Goal: Feedback & Contribution: Contribute content

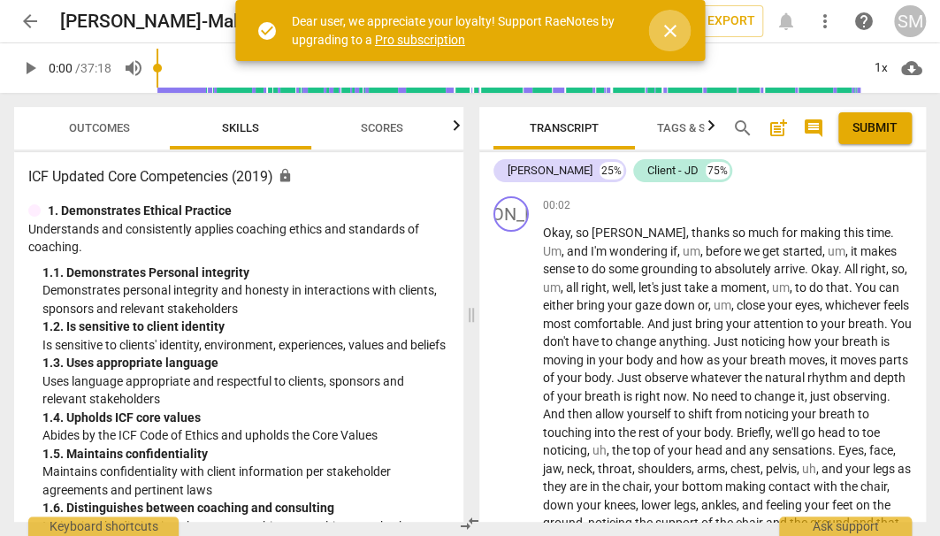
click at [673, 27] on span "close" at bounding box center [669, 30] width 21 height 21
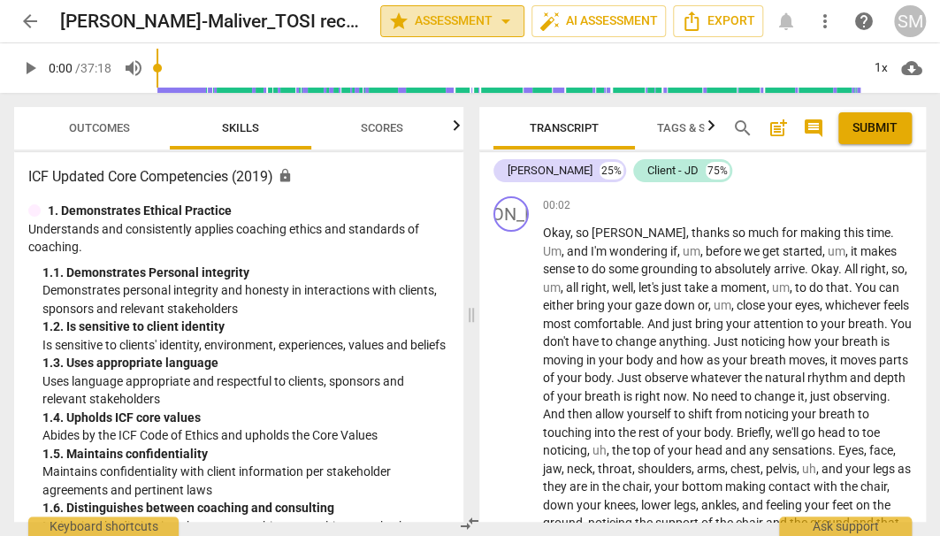
click at [495, 19] on span "arrow_drop_down" at bounding box center [505, 21] width 21 height 21
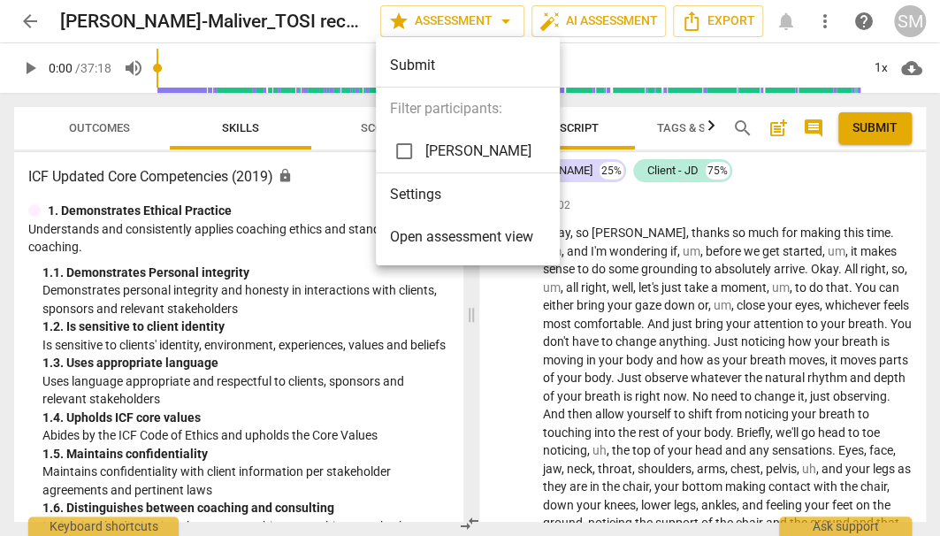
click at [404, 147] on input "checkbox" at bounding box center [404, 151] width 42 height 42
checkbox input "true"
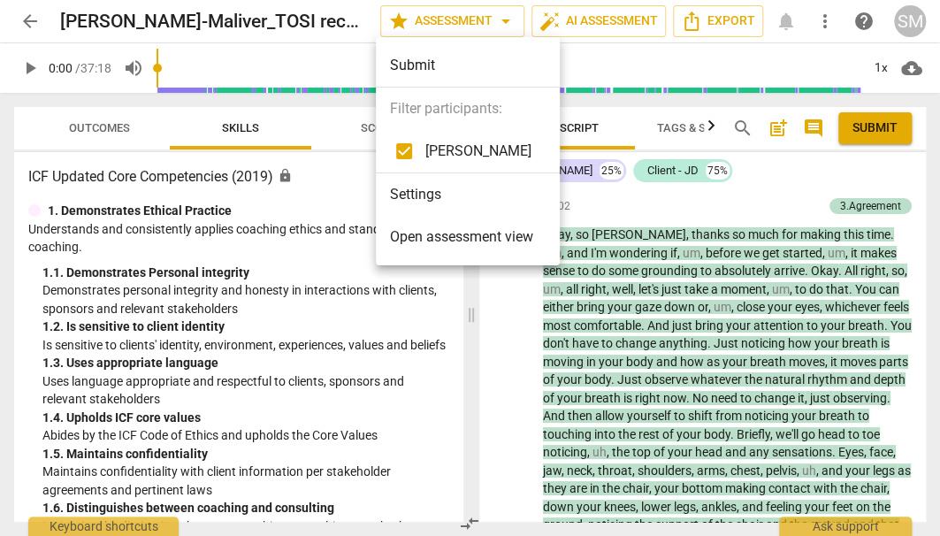
click at [337, 209] on div at bounding box center [470, 268] width 940 height 536
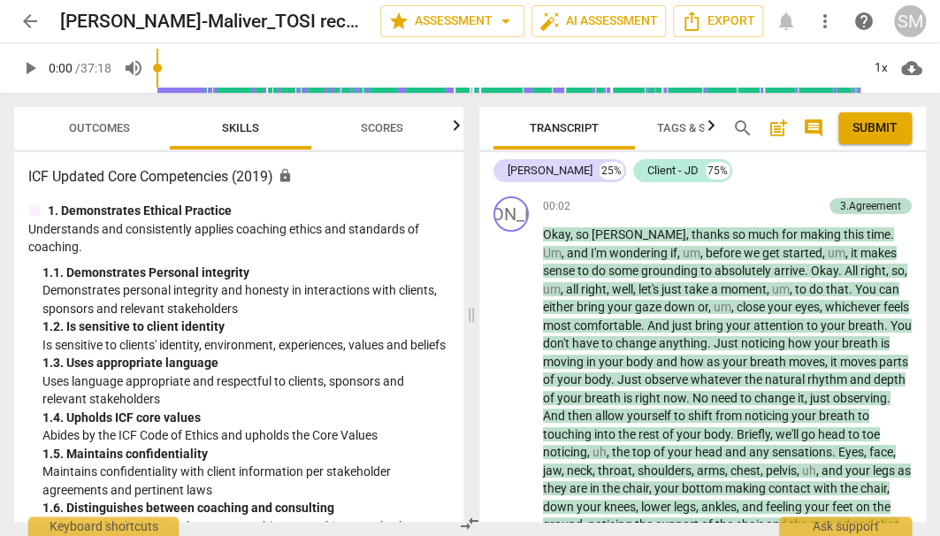
click at [100, 125] on span "Outcomes" at bounding box center [99, 127] width 61 height 13
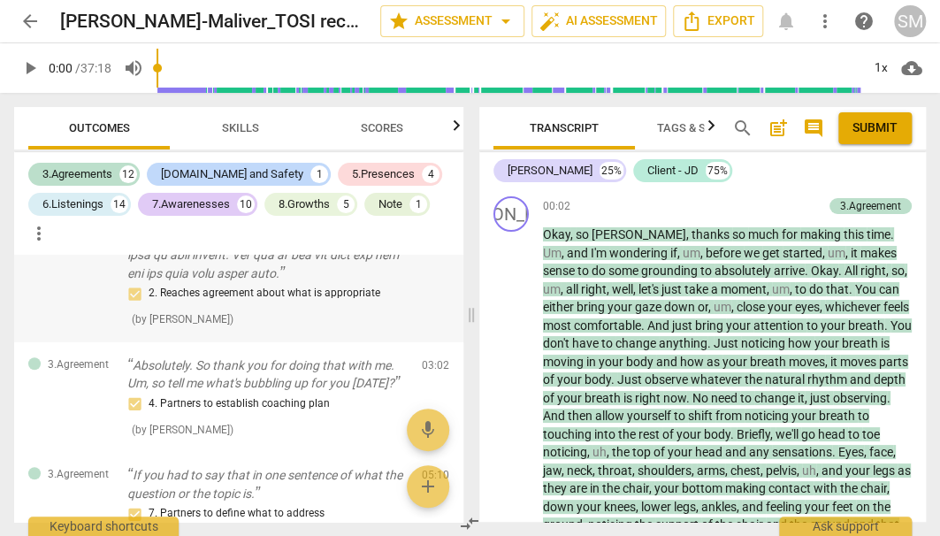
scroll to position [460, 0]
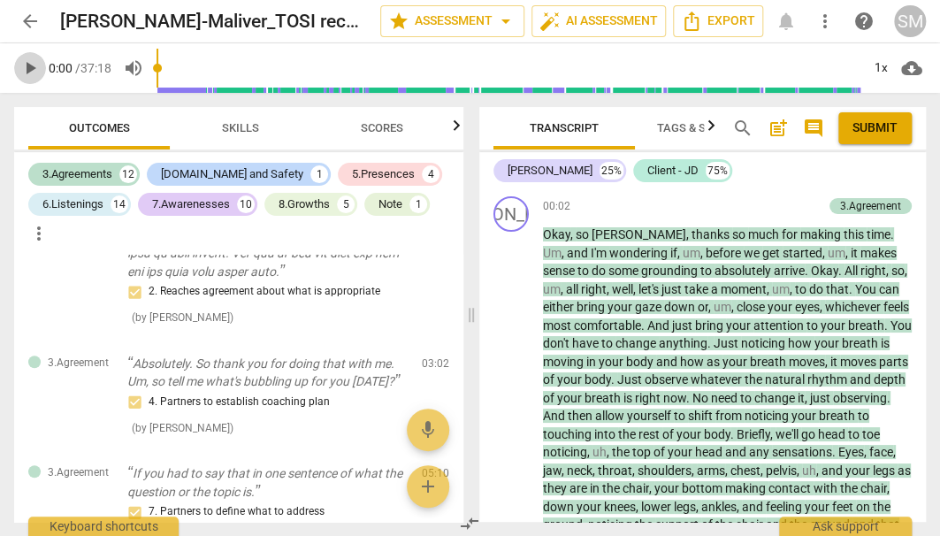
click at [31, 67] on span "play_arrow" at bounding box center [29, 67] width 21 height 21
click at [882, 65] on div "1x" at bounding box center [881, 68] width 34 height 28
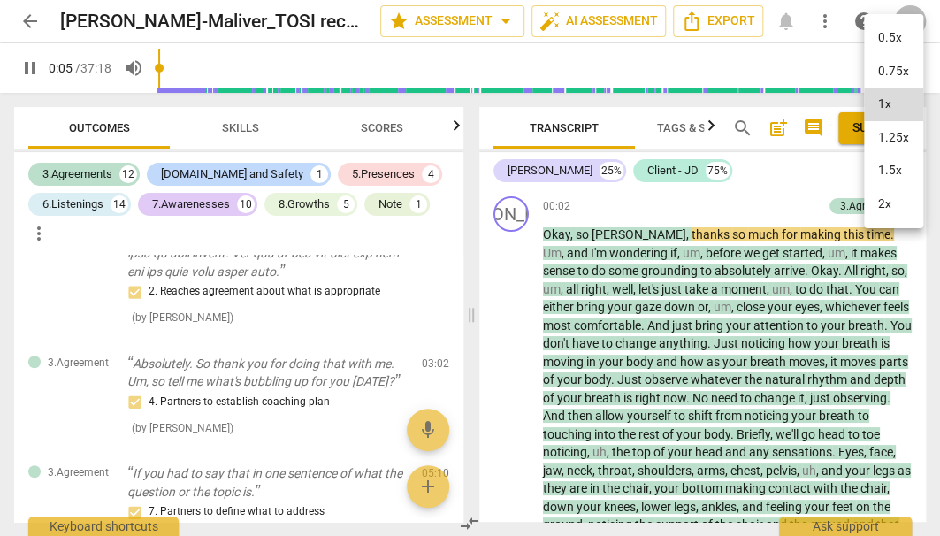
click at [887, 135] on li "1.25x" at bounding box center [893, 138] width 59 height 34
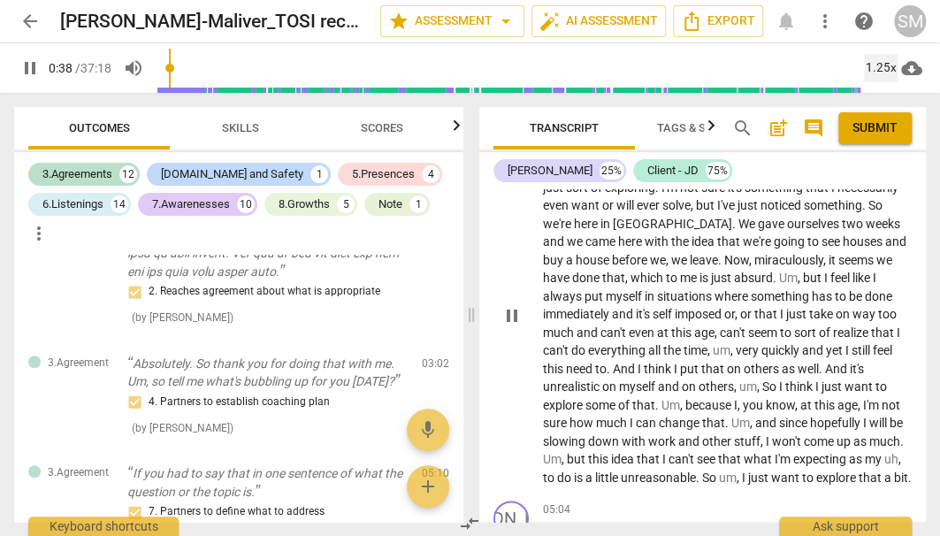
scroll to position [855, 0]
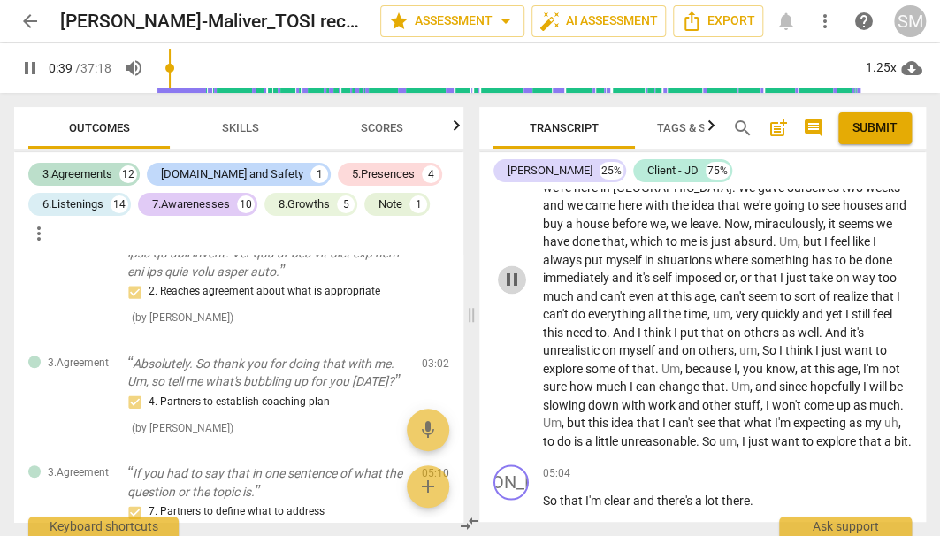
click at [512, 271] on span "pause" at bounding box center [511, 279] width 21 height 21
click at [512, 271] on span "play_arrow" at bounding box center [511, 279] width 21 height 21
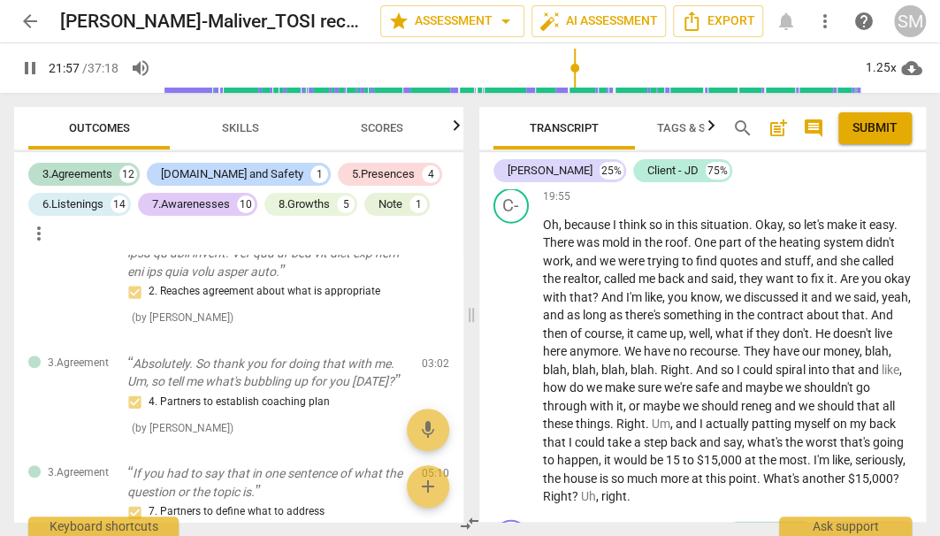
scroll to position [6807, 0]
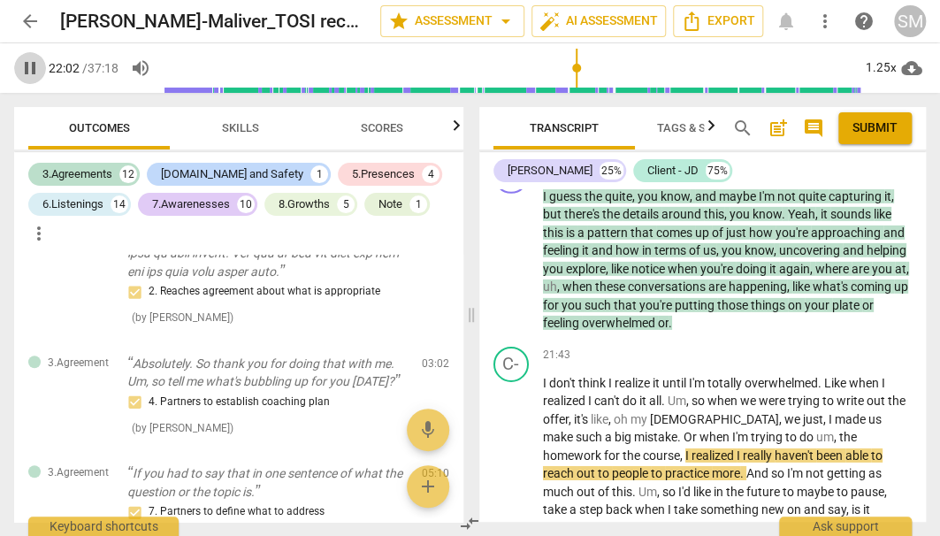
click at [35, 70] on span "pause" at bounding box center [29, 67] width 21 height 21
click at [29, 62] on span "play_arrow" at bounding box center [29, 67] width 21 height 21
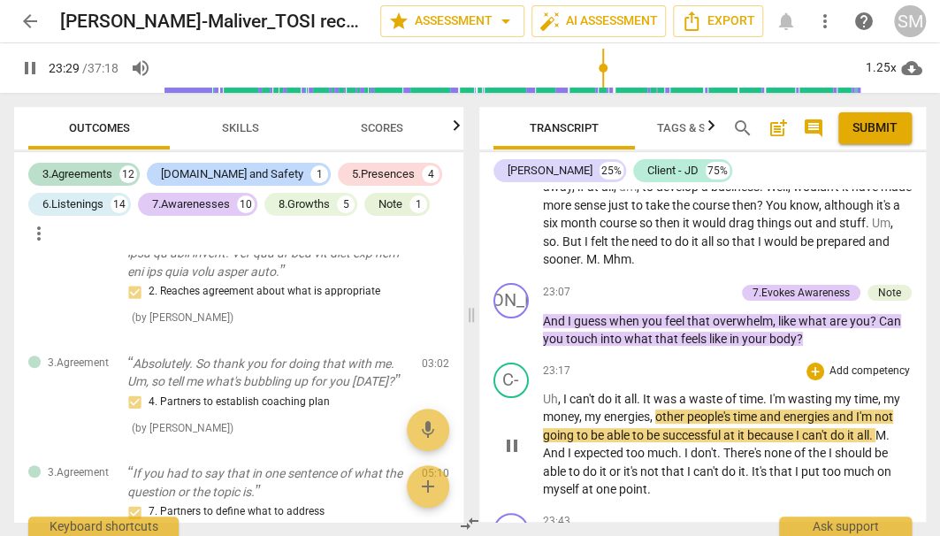
scroll to position [7239, 0]
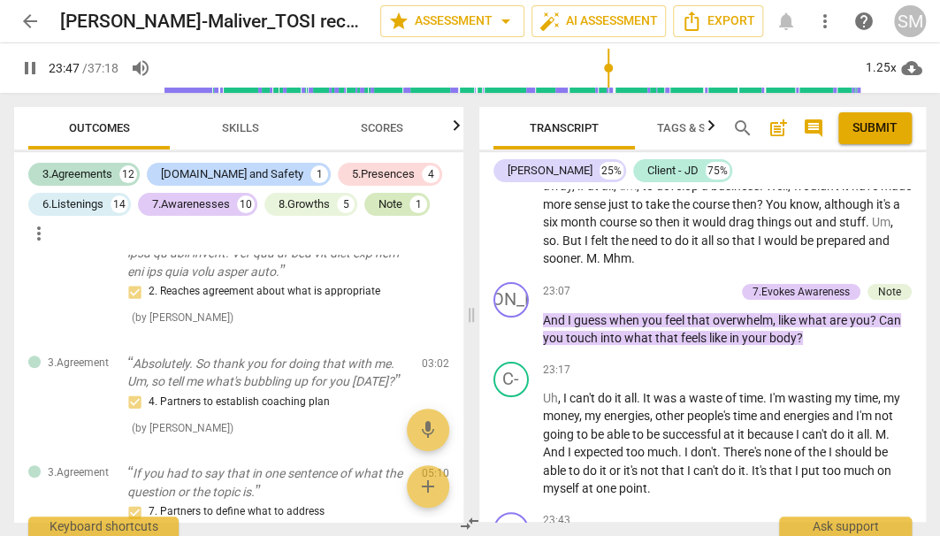
click at [396, 195] on div "Note" at bounding box center [390, 204] width 24 height 18
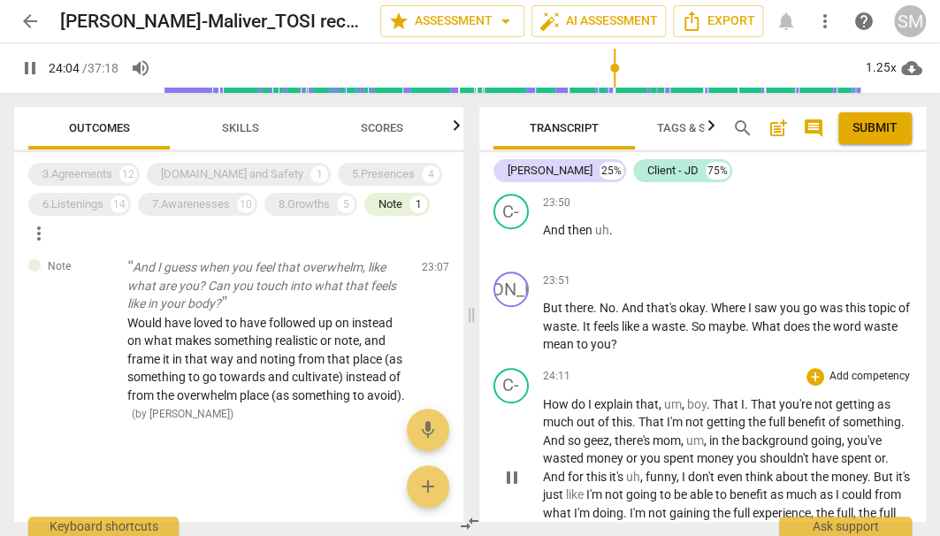
scroll to position [7542, 0]
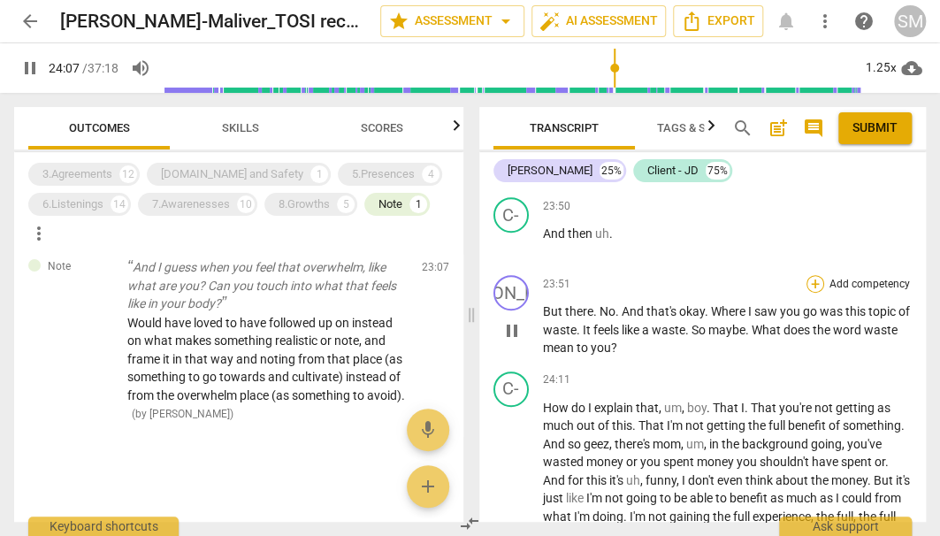
click at [810, 275] on div "+" at bounding box center [815, 284] width 18 height 18
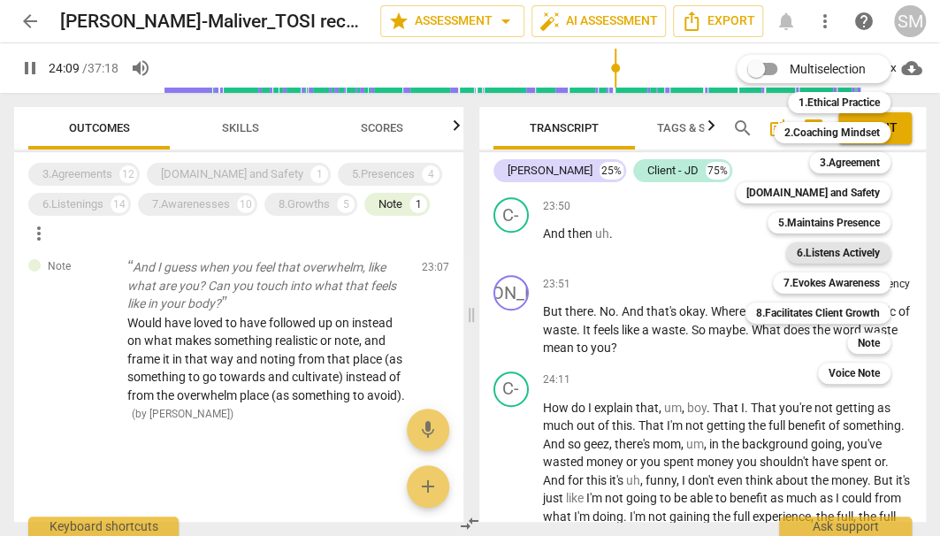
click at [814, 255] on b "6.Listens Actively" at bounding box center [838, 252] width 83 height 21
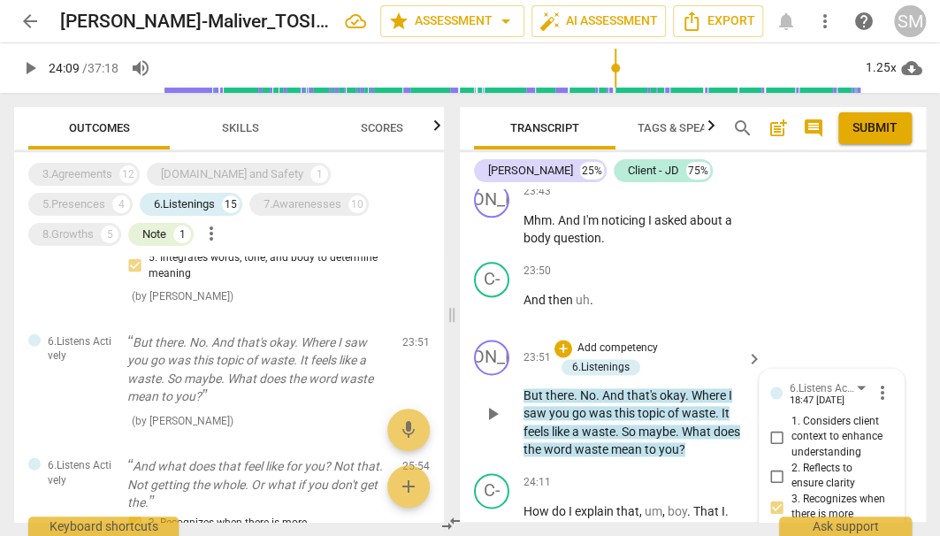
scroll to position [10418, 0]
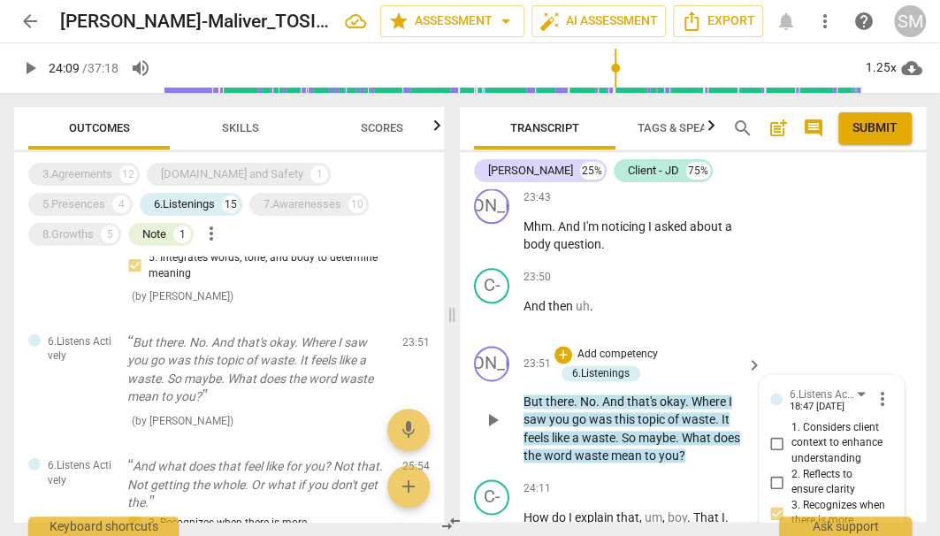
click at [702, 346] on div "+ Add competency 6.Listenings" at bounding box center [647, 364] width 187 height 37
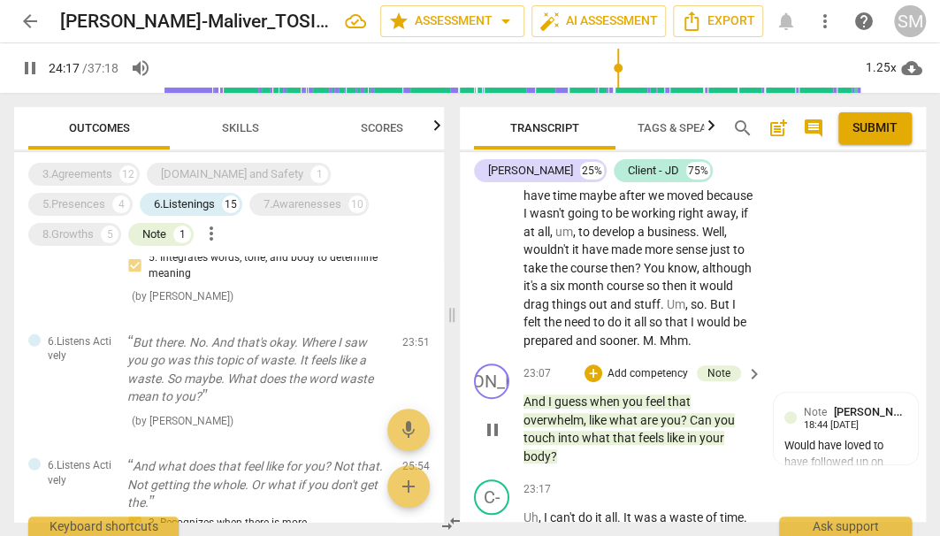
scroll to position [9920, 0]
click at [591, 365] on div "+" at bounding box center [593, 374] width 18 height 18
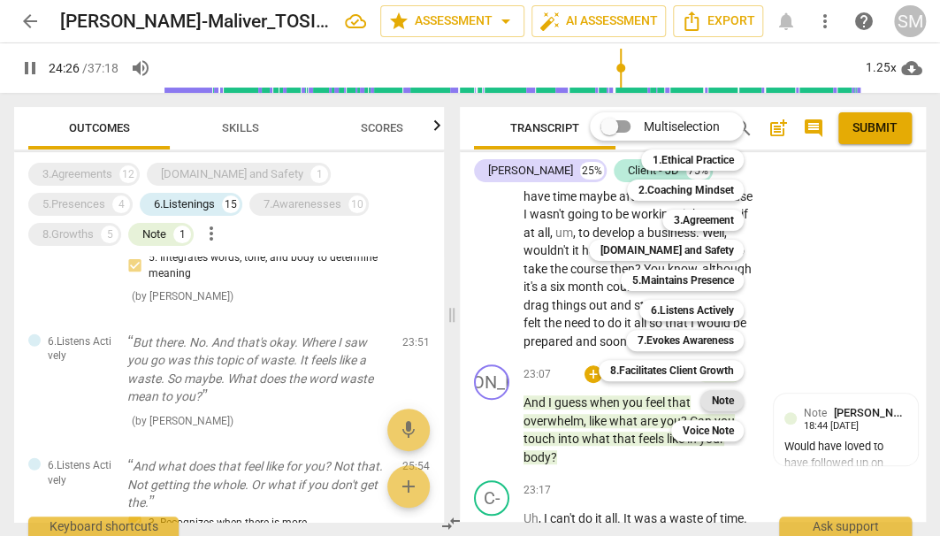
click at [719, 396] on b "Note" at bounding box center [722, 400] width 22 height 21
type input "1467"
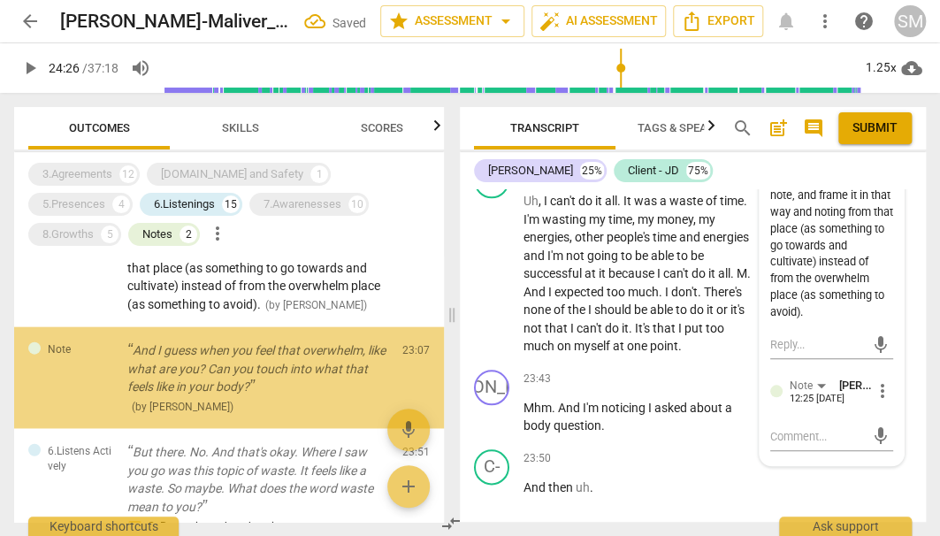
scroll to position [10269, 0]
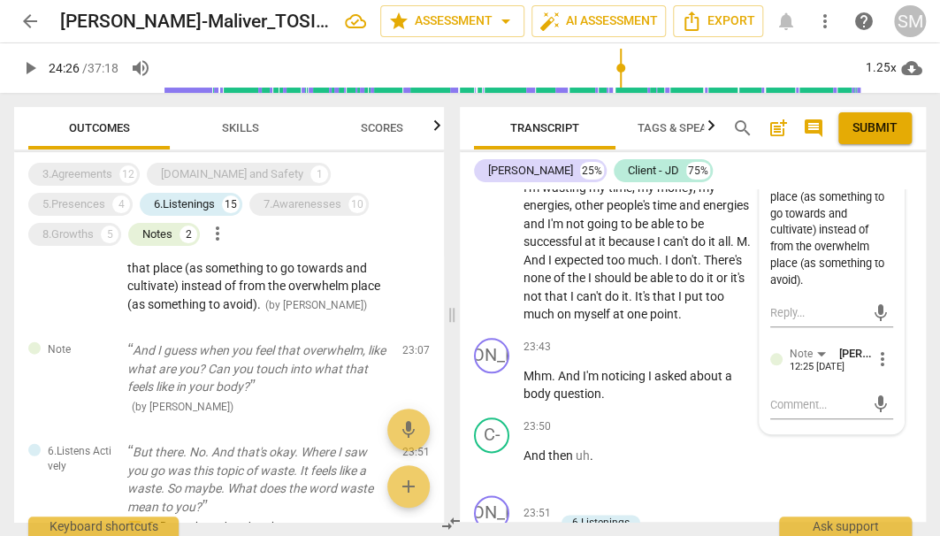
click at [813, 384] on div "mic" at bounding box center [831, 403] width 123 height 39
click at [809, 396] on textarea at bounding box center [817, 404] width 95 height 17
type textarea "y"
type textarea "ye"
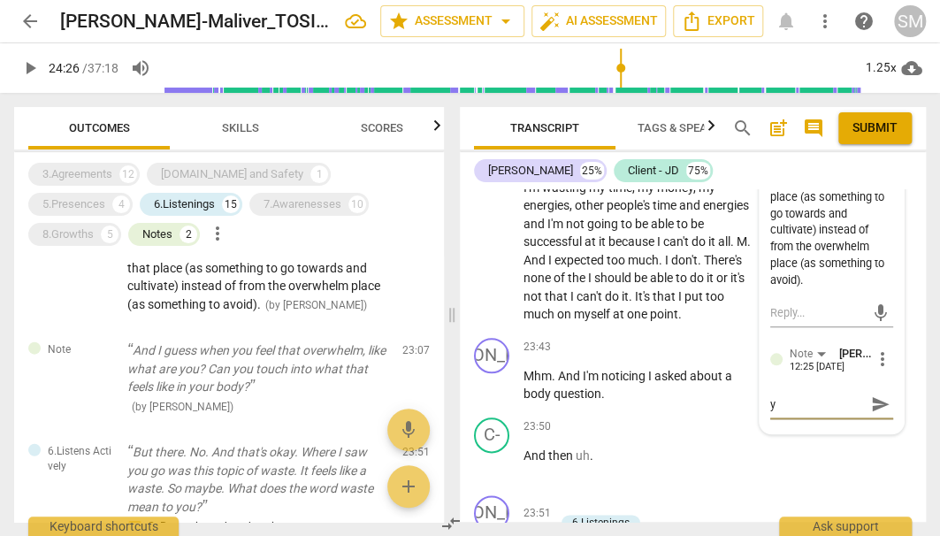
type textarea "ye"
type textarea "yes"
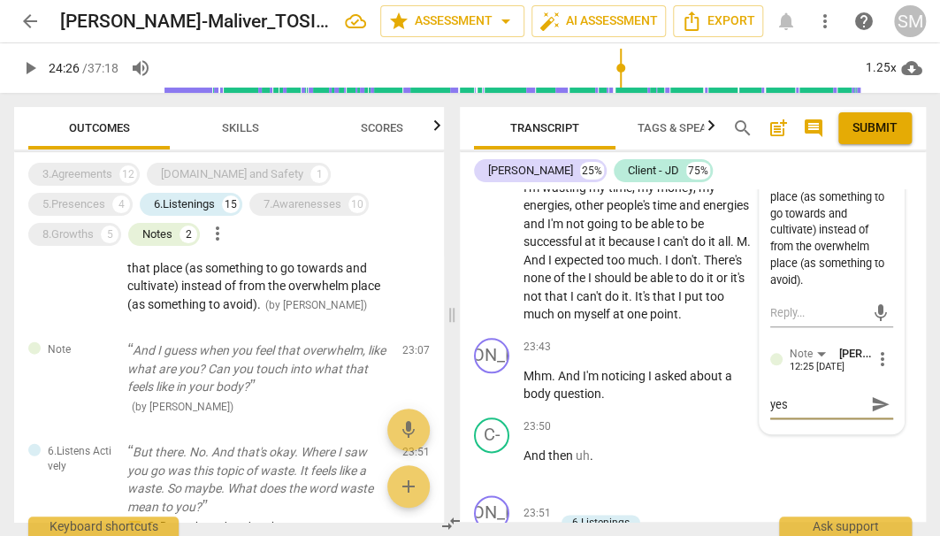
type textarea "yes a"
type textarea "yes an"
type textarea "yes and"
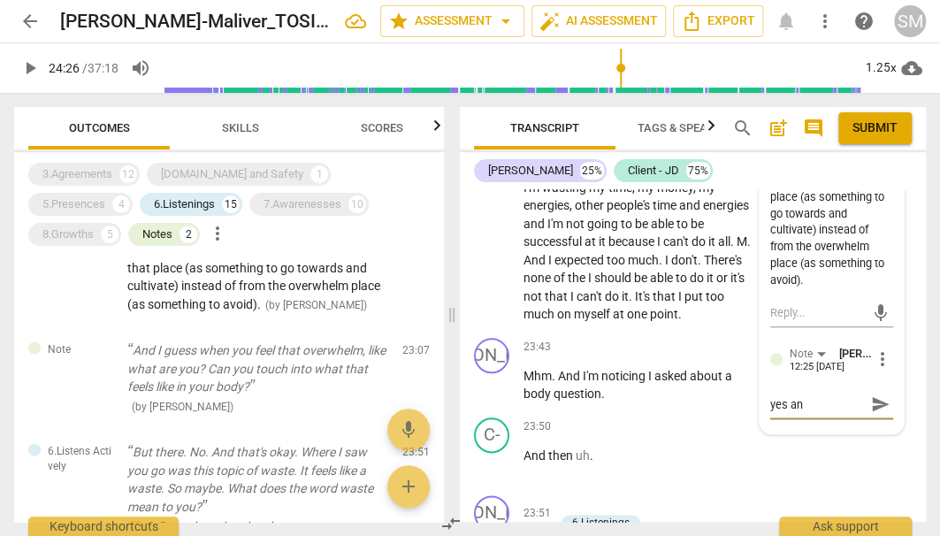
type textarea "yes and"
type textarea "yes and w"
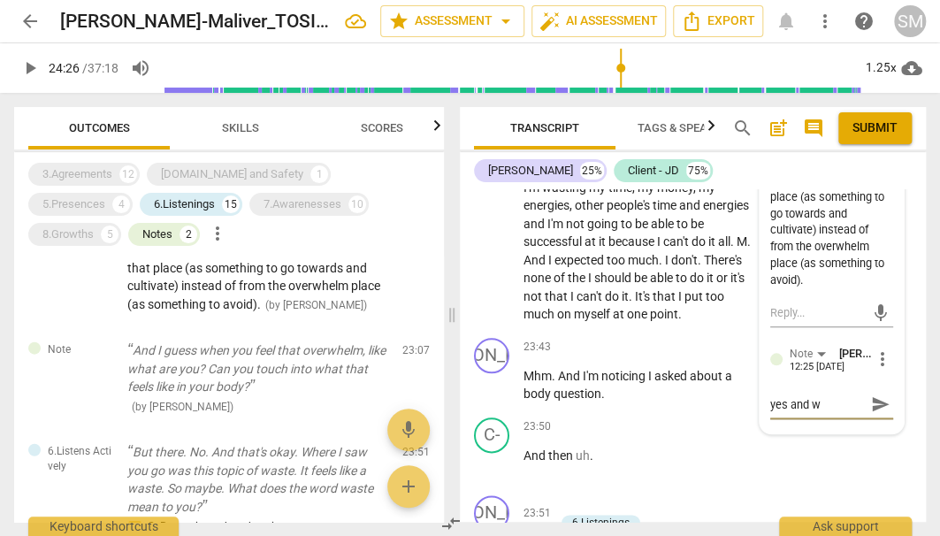
type textarea "yes and wh"
type textarea "yes and wha"
type textarea "yes and what"
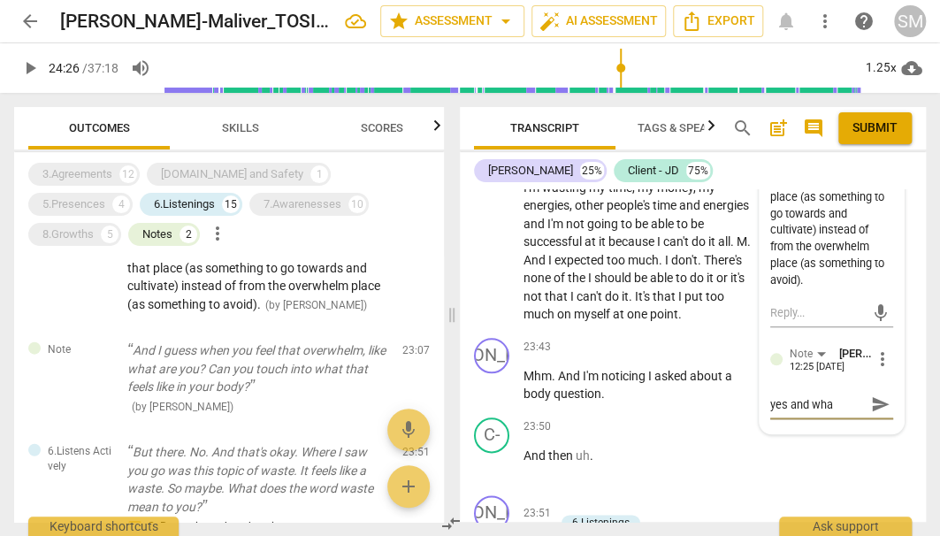
type textarea "yes and what"
type textarea "yes and what w"
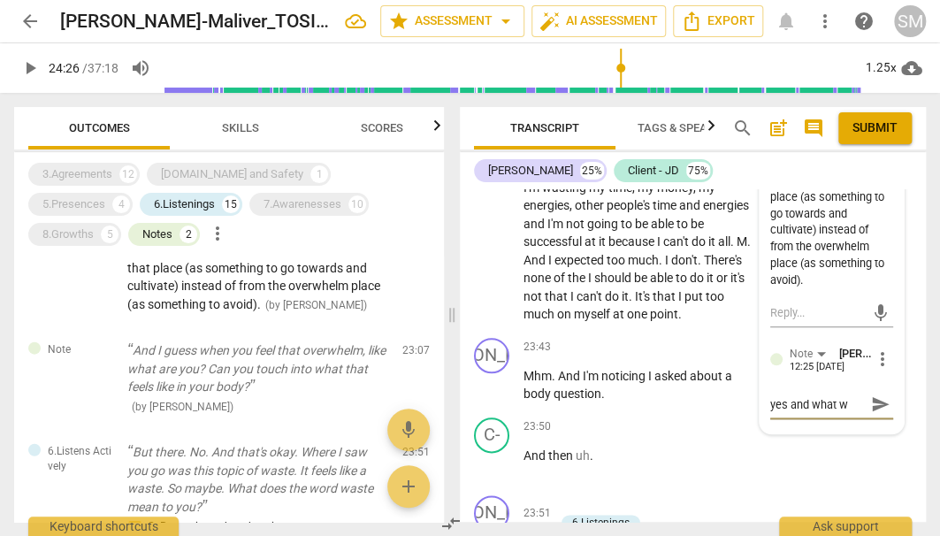
type textarea "yes and what we"
type textarea "yes and what wer"
type textarea "yes and what were"
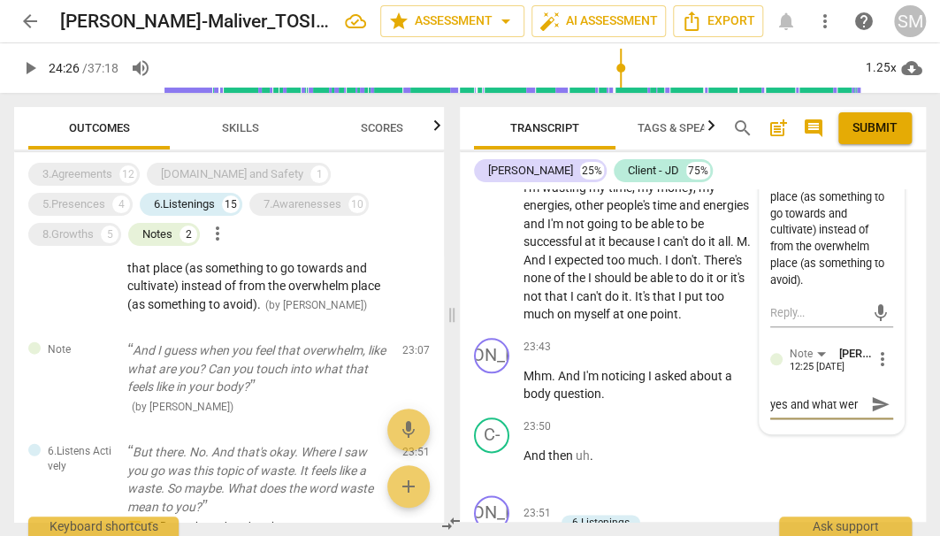
type textarea "yes and what were"
type textarea "yes and what were y"
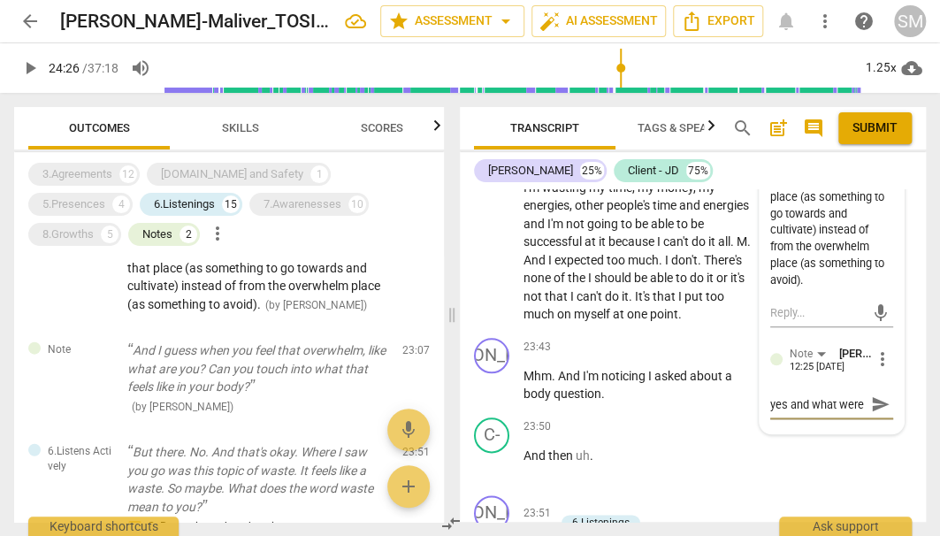
type textarea "yes and what were y"
type textarea "yes and what were yo"
type textarea "yes and what were you"
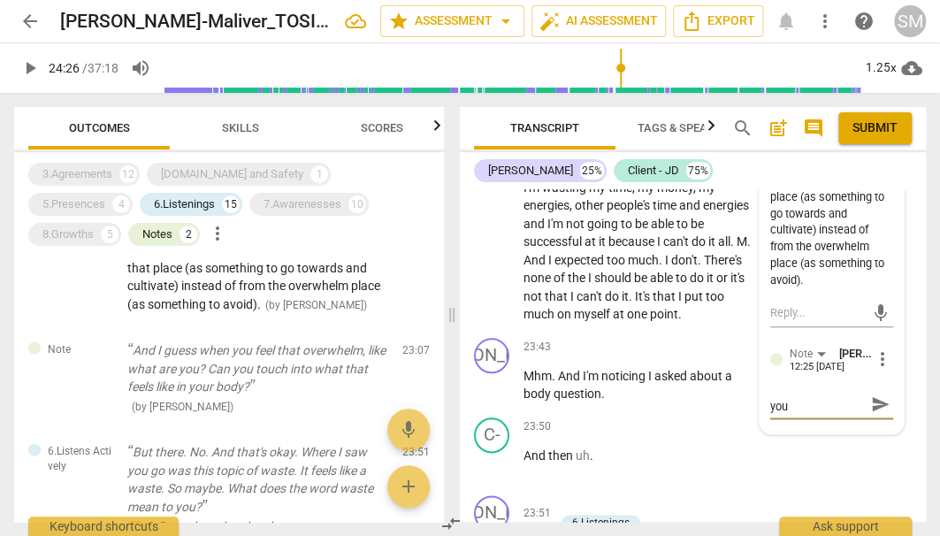
type textarea "yes and what were you"
type textarea "yes and what were you c"
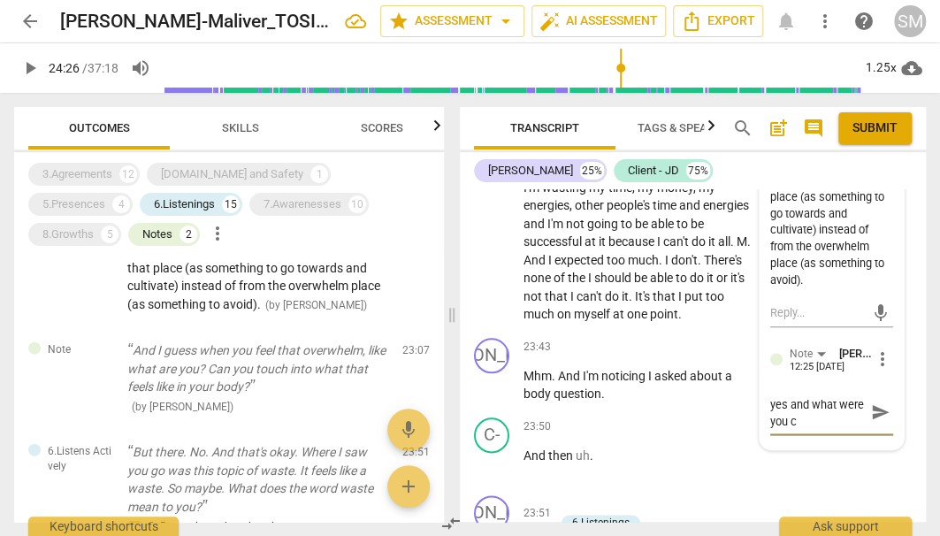
type textarea "yes and what were you cu"
type textarea "yes and what were you cur"
type textarea "yes and what were you curi"
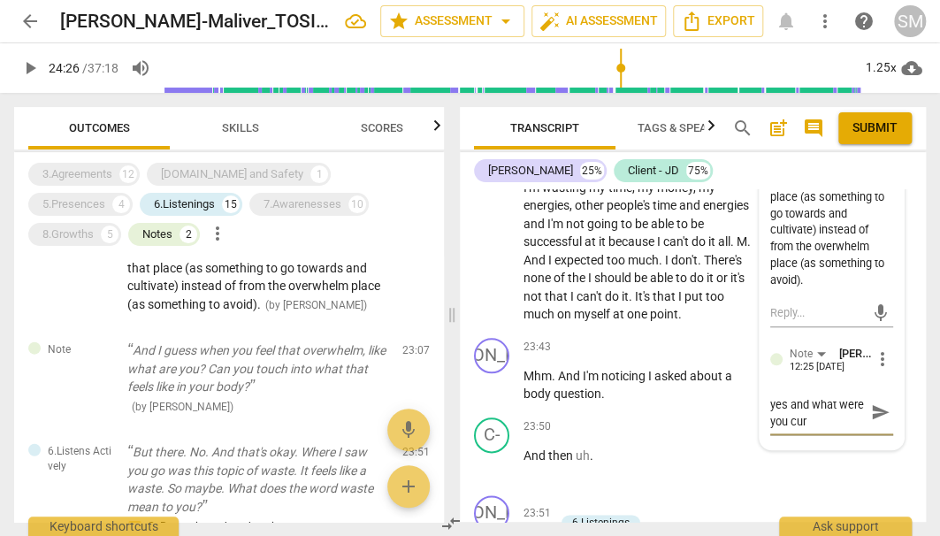
type textarea "yes and what were you curi"
type textarea "yes and what were you curio"
type textarea "yes and what were you curiou"
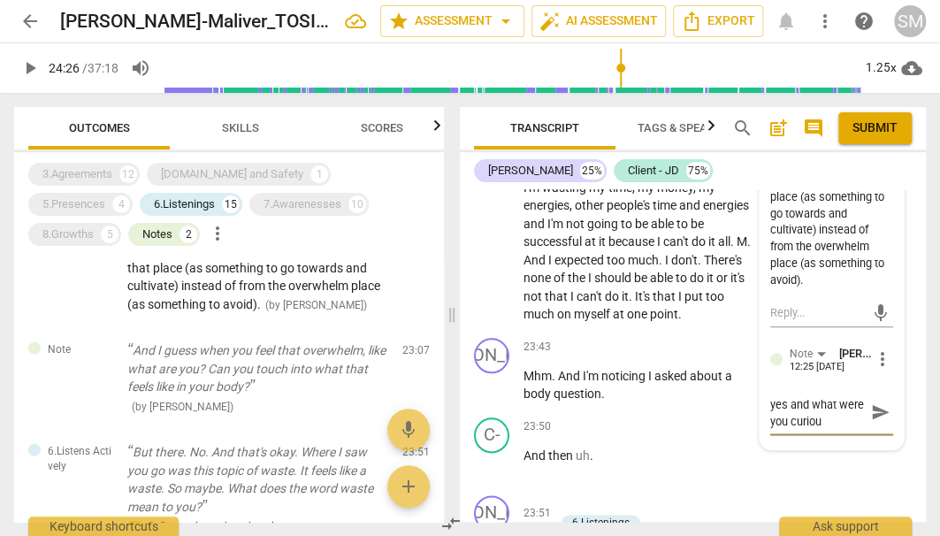
type textarea "yes and what were you curious"
type textarea "yes and what were you curious a"
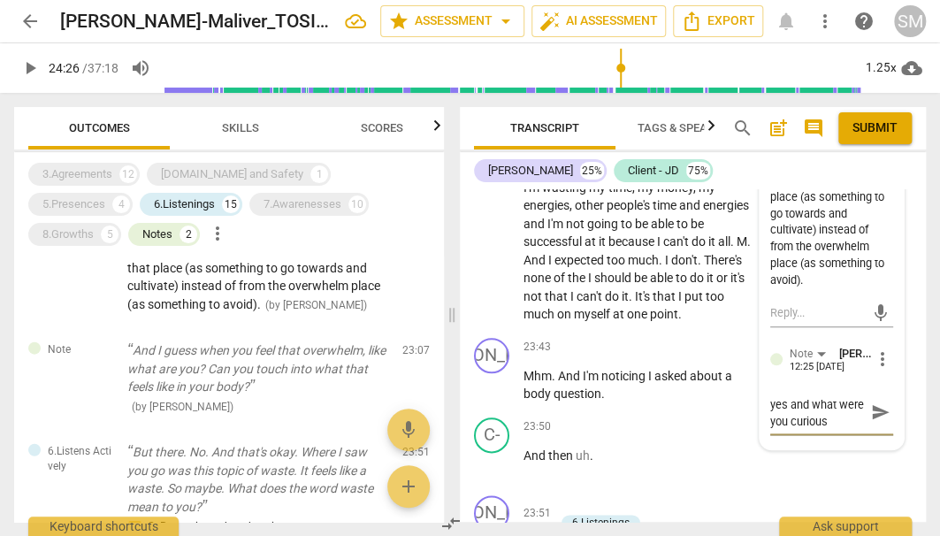
type textarea "yes and what were you curious a"
type textarea "yes and what were you curious ab"
type textarea "yes and what were you curious abo"
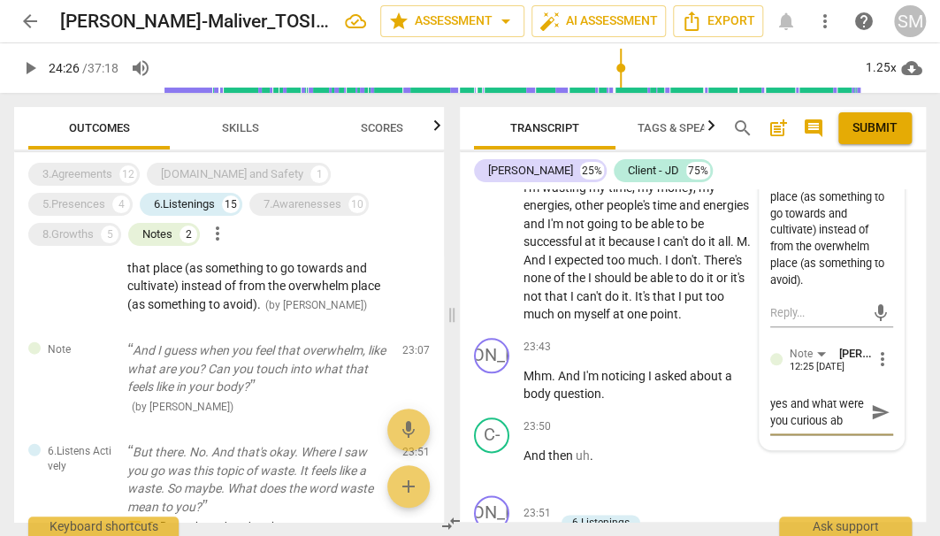
type textarea "yes and what were you curious abo"
type textarea "yes and what were you curious abou"
type textarea "yes and what were you curious about"
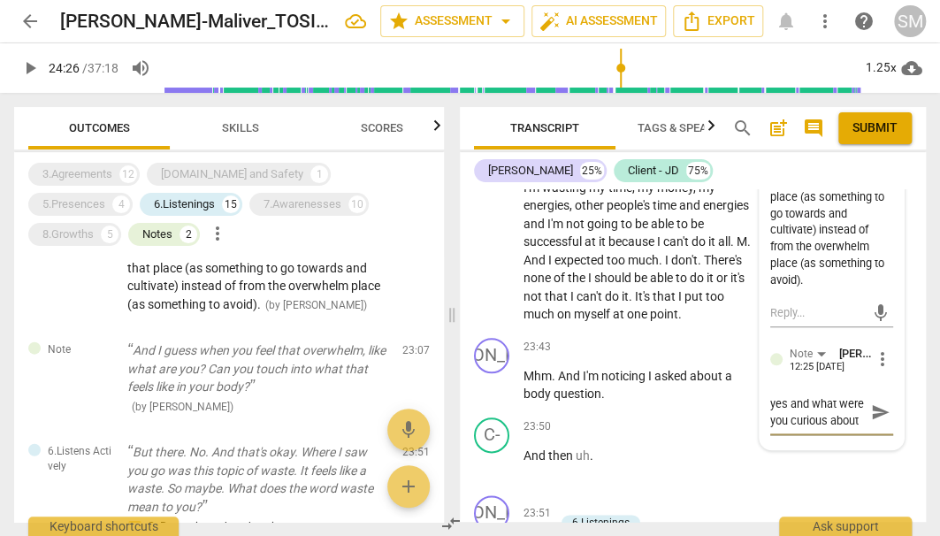
type textarea "yes and what were you curious about"
type textarea "yes and what were you curious about w"
type textarea "yes and what were you curious about wi"
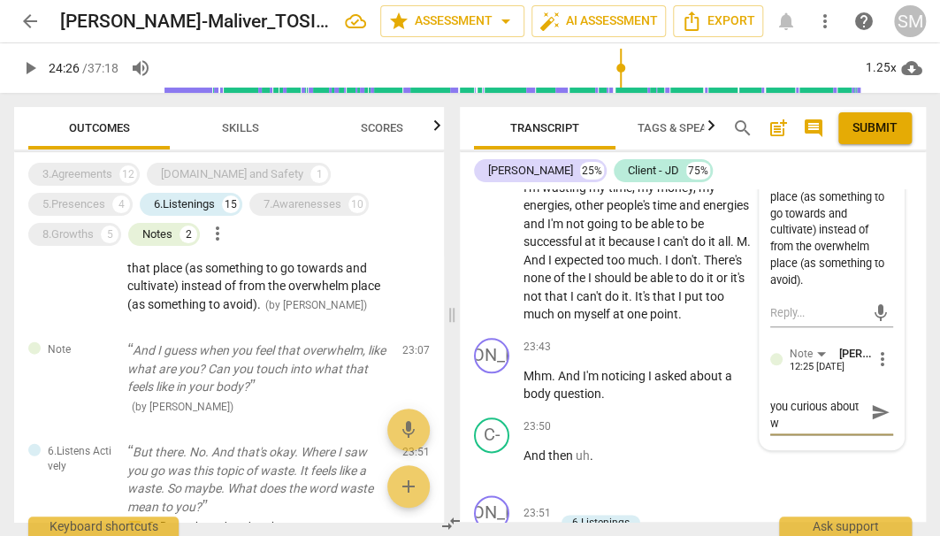
type textarea "yes and what were you curious about wi"
type textarea "yes and what were you curious about wit"
type textarea "yes and what were you curious about with"
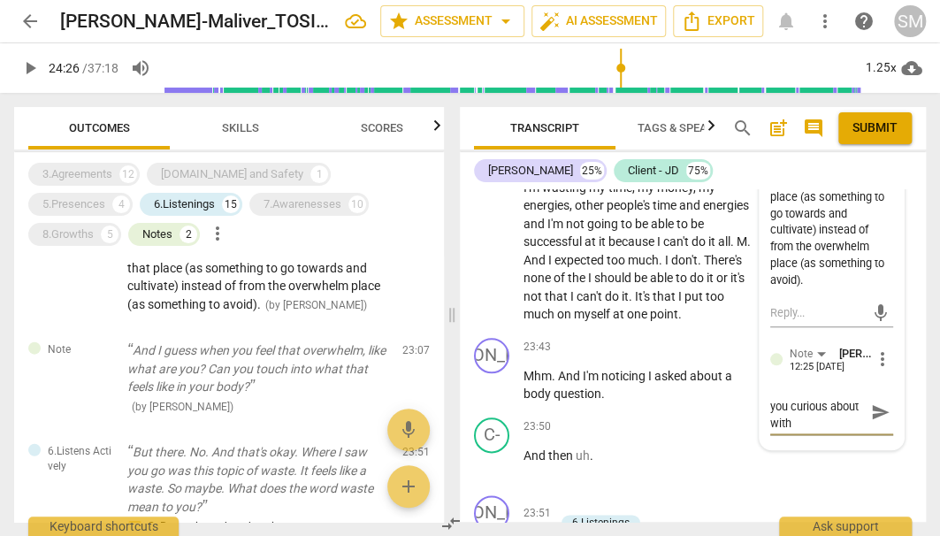
type textarea "yes and what were you curious about with"
type textarea "yes and what were you curious about with t"
type textarea "yes and what were you curious about with th"
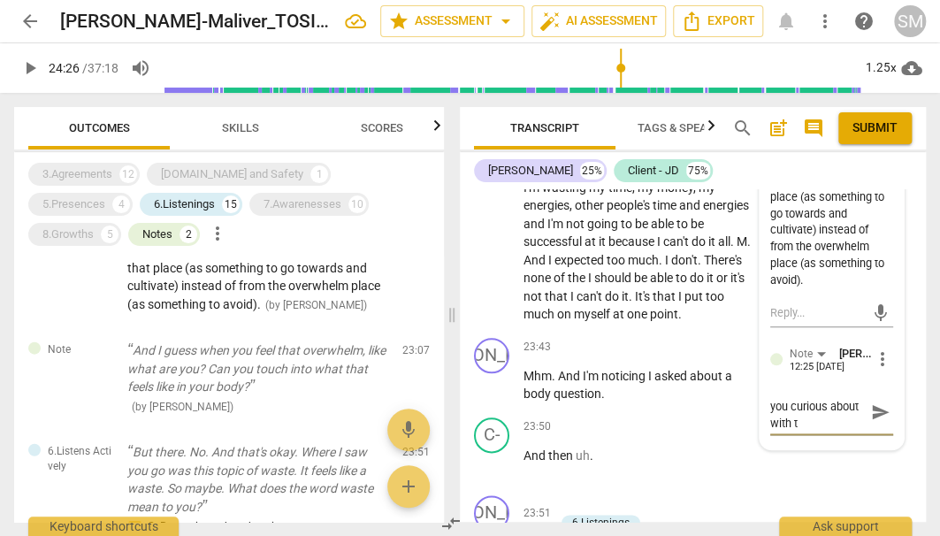
type textarea "yes and what were you curious about with th"
type textarea "yes and what were you curious about with thi"
type textarea "yes and what were you curious about with this"
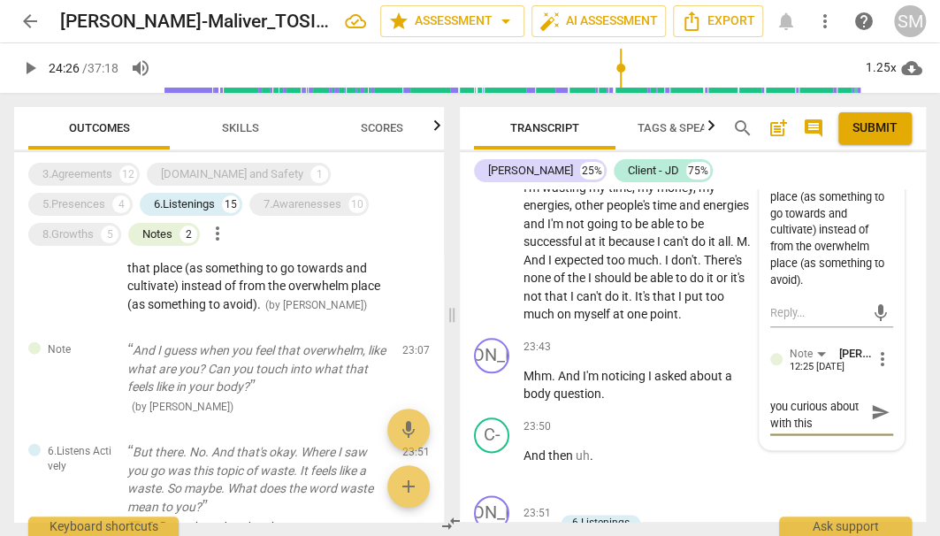
type textarea "yes and what were you curious about with this"
type textarea "yes and what were you curious about with this q"
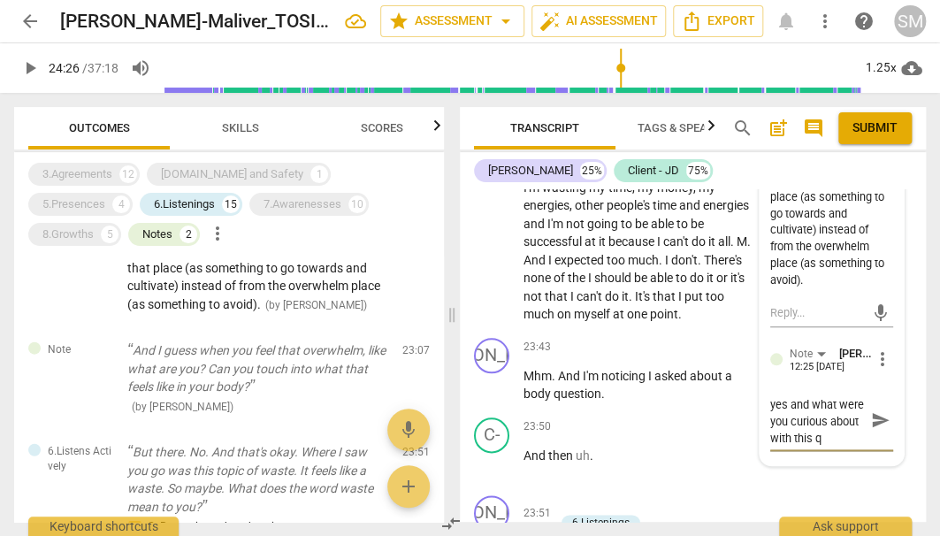
type textarea "yes and what were you curious about with this qu"
type textarea "yes and what were you curious about with this que"
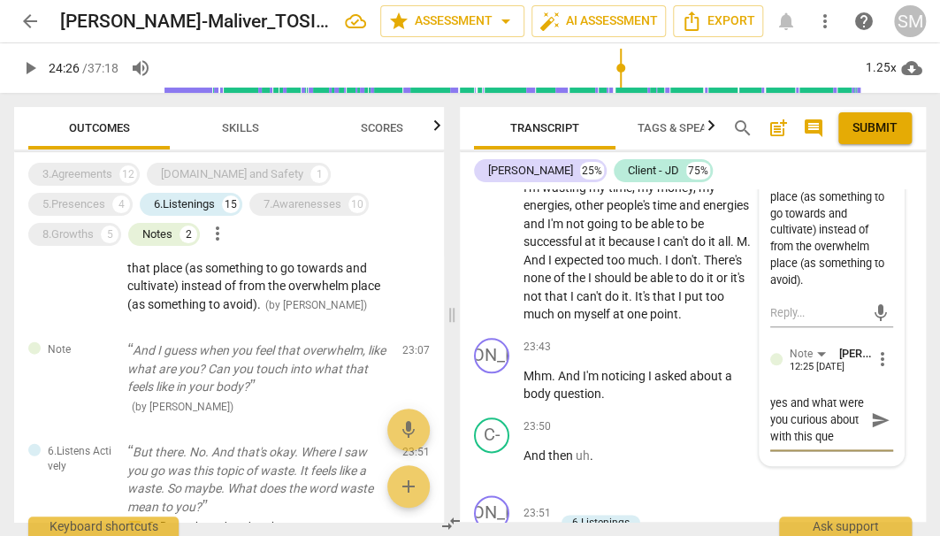
type textarea "yes and what were you curious about with this ques"
type textarea "yes and what were you curious about with this quest"
type textarea "yes and what were you curious about with this questi"
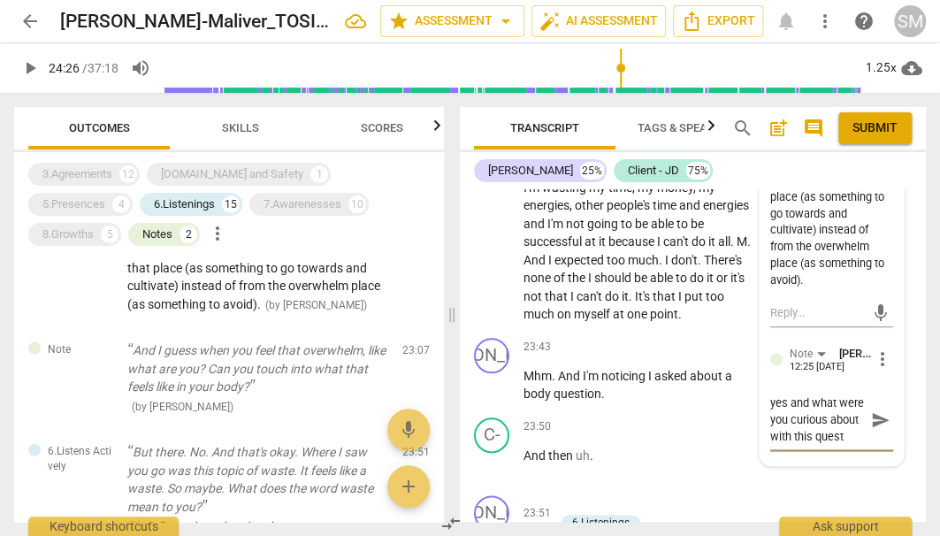
type textarea "yes and what were you curious about with this questi"
type textarea "yes and what were you curious about with this questio"
type textarea "yes and what were you curious about with this question"
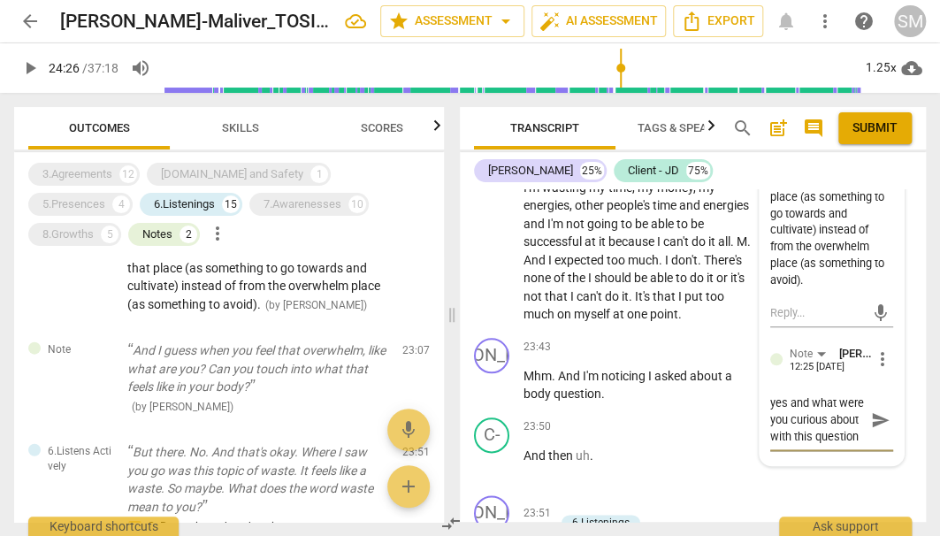
type textarea "yes and what were you curious about with this question"
type textarea "yes and what were you curious about with this question s"
type textarea "yes and what were you curious about with this question si"
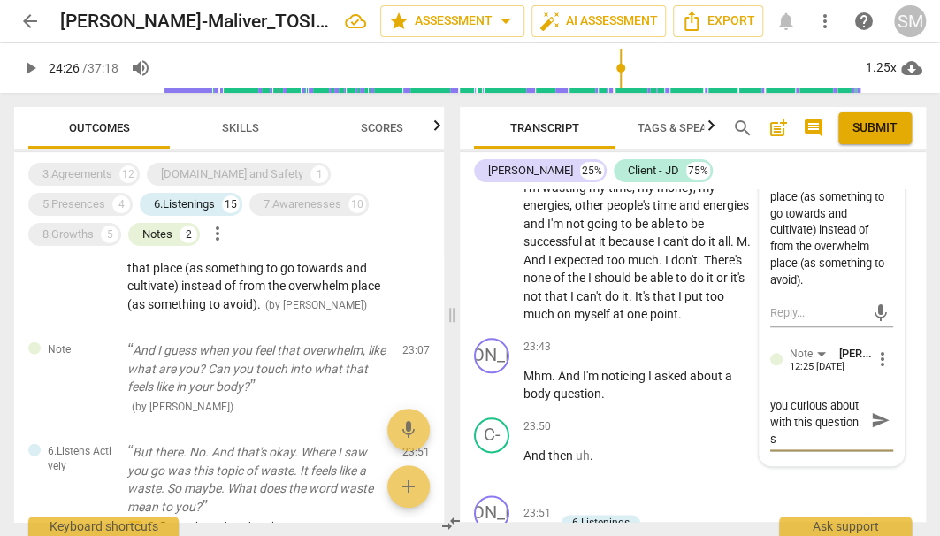
type textarea "yes and what were you curious about with this question si"
type textarea "yes and what were you curious about with this question sin"
type textarea "yes and what were you curious about with this question sinc"
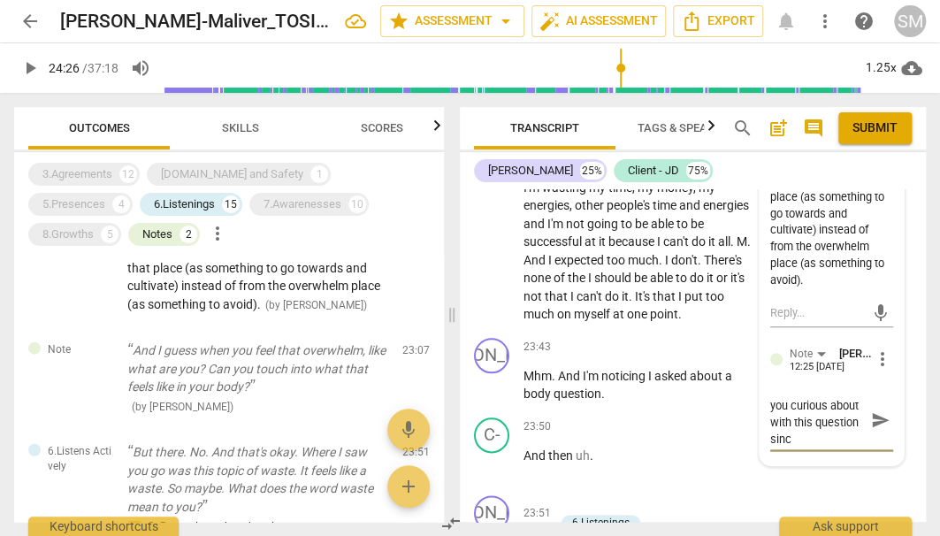
type textarea "yes and what were you curious about with this question since"
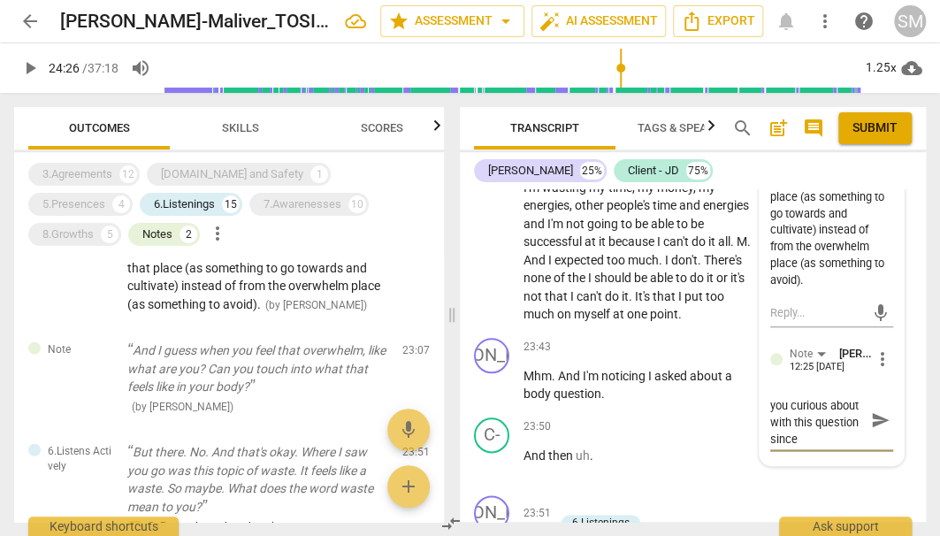
type textarea "yes and what were you curious about with this question since"
type textarea "yes and what were you curious about with this question sinc"
type textarea "yes and what were you curious about with this question sin"
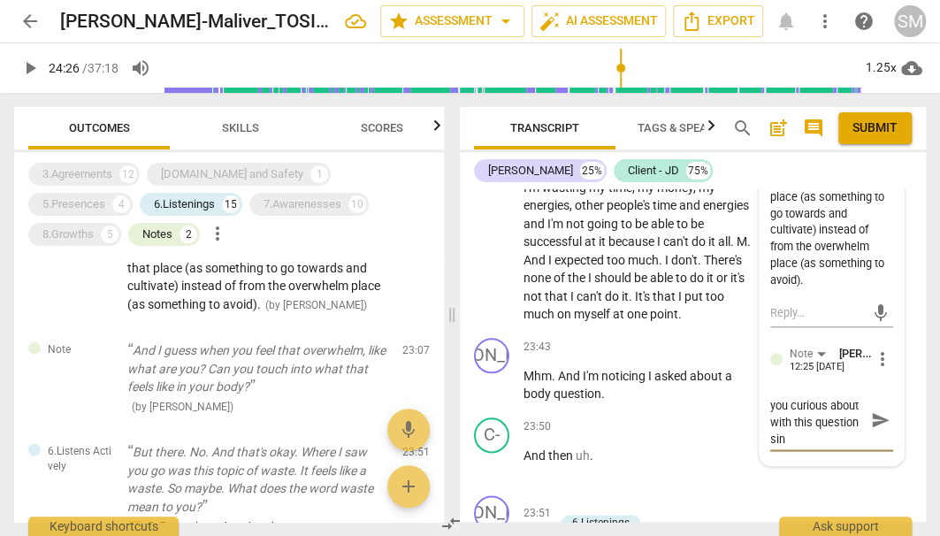
type textarea "yes and what were you curious about with this question si"
type textarea "yes and what were you curious about with this question s"
type textarea "yes and what were you curious about with this question"
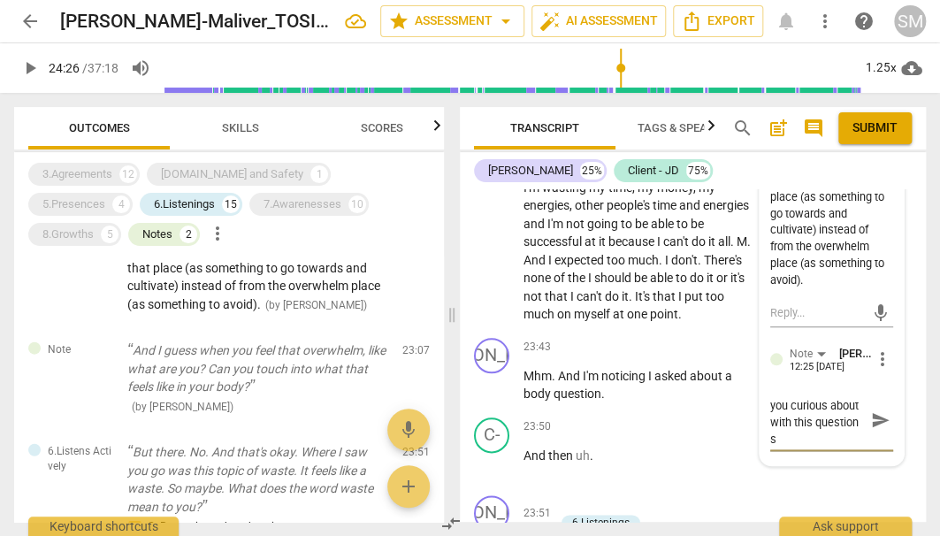
type textarea "yes and what were you curious about with this question"
type textarea "yes and what were you curious about with this question?"
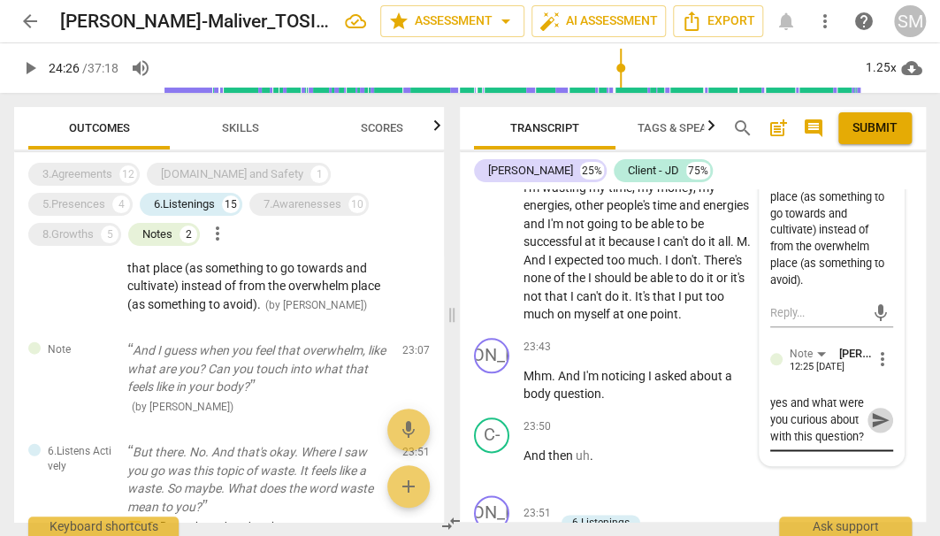
click at [871, 410] on span "send" at bounding box center [880, 419] width 19 height 19
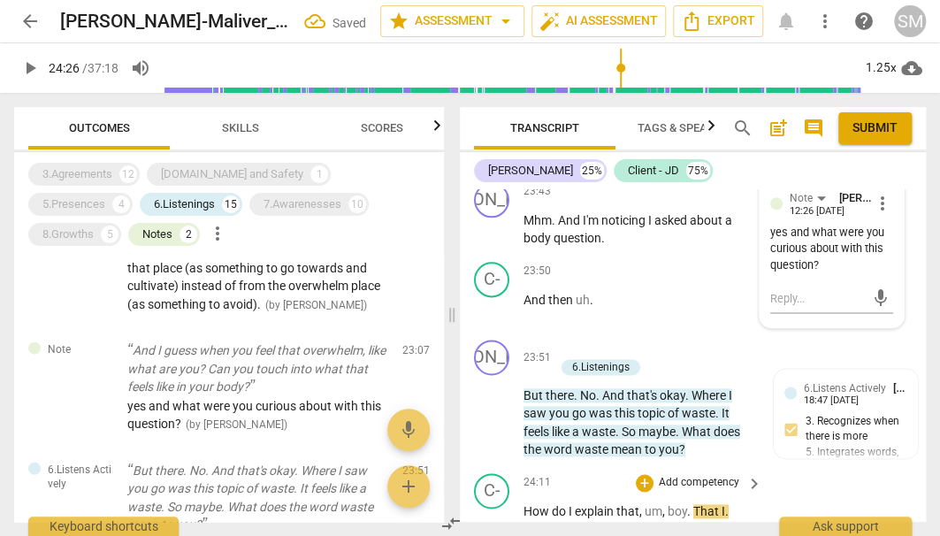
scroll to position [10425, 0]
click at [32, 68] on span "play_arrow" at bounding box center [29, 67] width 21 height 21
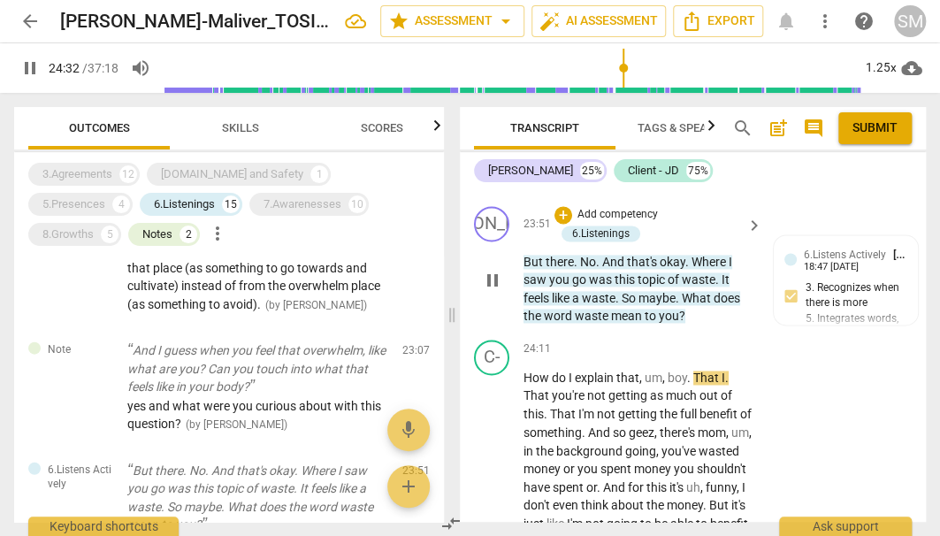
scroll to position [10559, 0]
click at [490, 484] on span "pause" at bounding box center [492, 494] width 21 height 21
click at [491, 484] on span "play_arrow" at bounding box center [492, 494] width 21 height 21
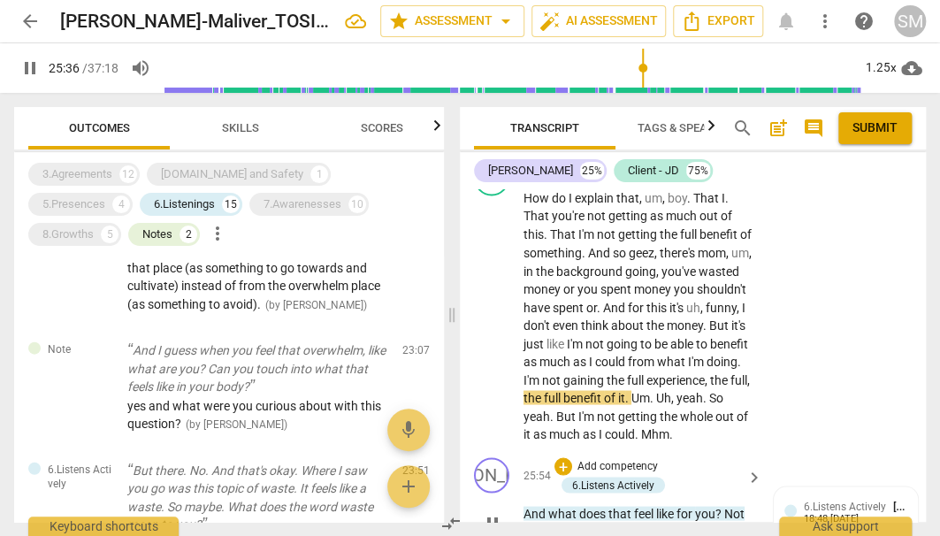
scroll to position [10691, 0]
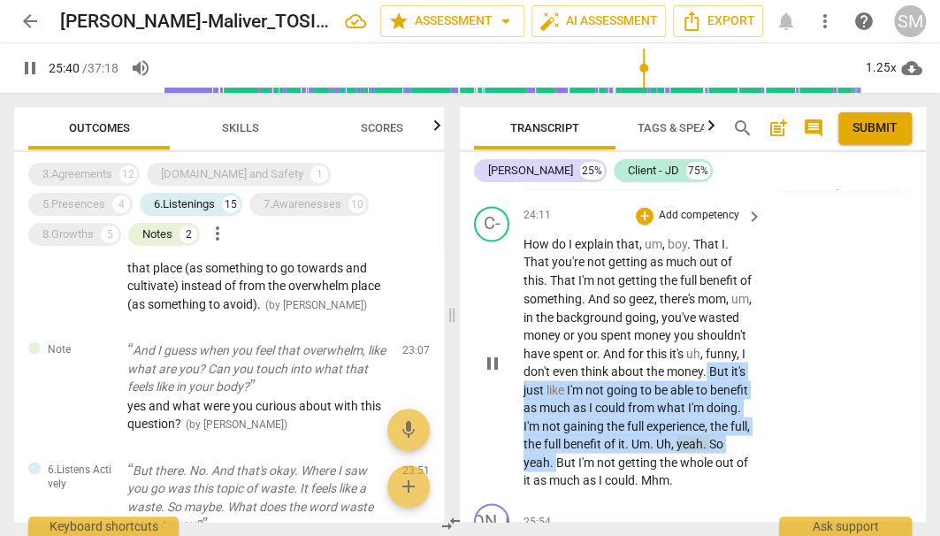
drag, startPoint x: 562, startPoint y: 281, endPoint x: 667, endPoint y: 347, distance: 123.6
click at [667, 347] on p "How do I explain that , um , boy . That I . That you're not getting as much out…" at bounding box center [638, 362] width 230 height 254
click at [703, 325] on icon "button" at bounding box center [703, 323] width 11 height 12
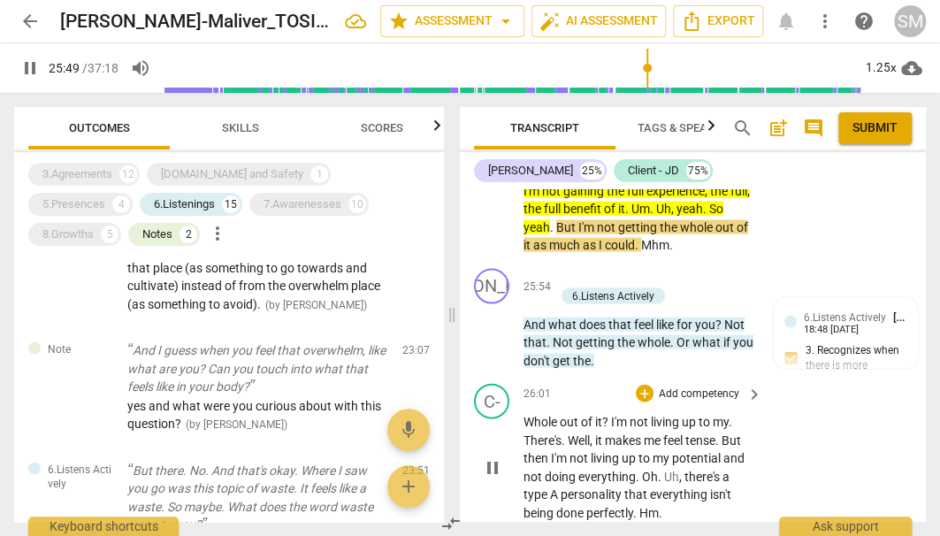
scroll to position [10932, 0]
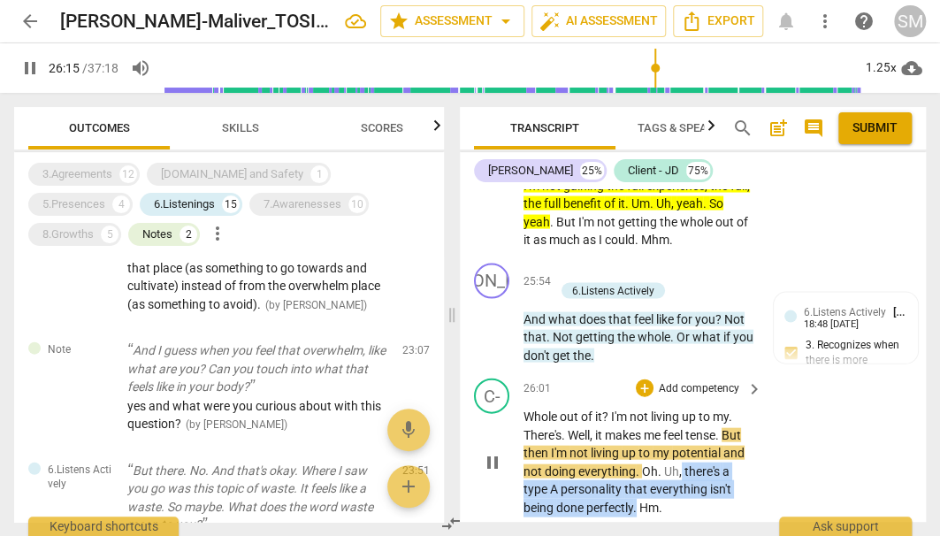
drag, startPoint x: 681, startPoint y: 374, endPoint x: 638, endPoint y: 406, distance: 53.0
click at [638, 407] on p "Whole out of it ? I'm not living up to my . There's . Well , it makes me feel t…" at bounding box center [638, 461] width 230 height 109
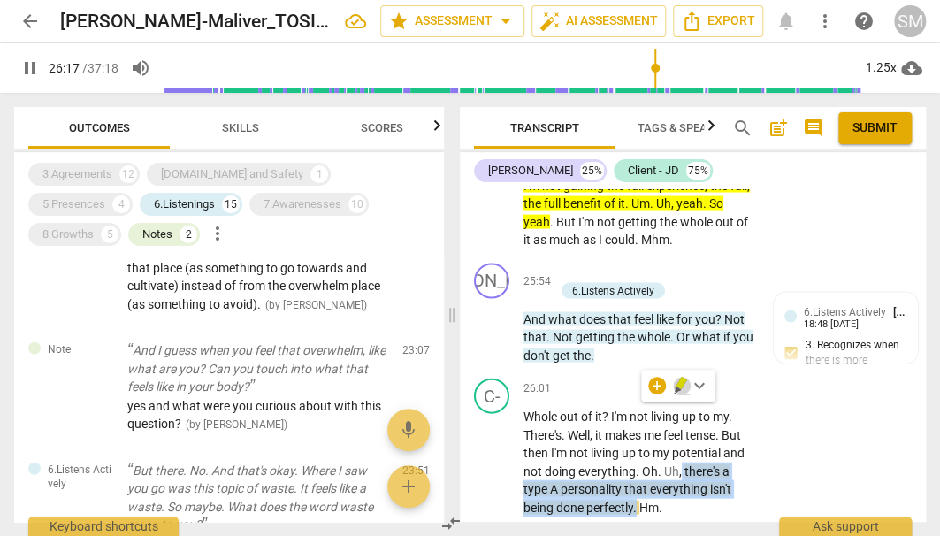
click at [677, 385] on icon "button" at bounding box center [680, 383] width 11 height 12
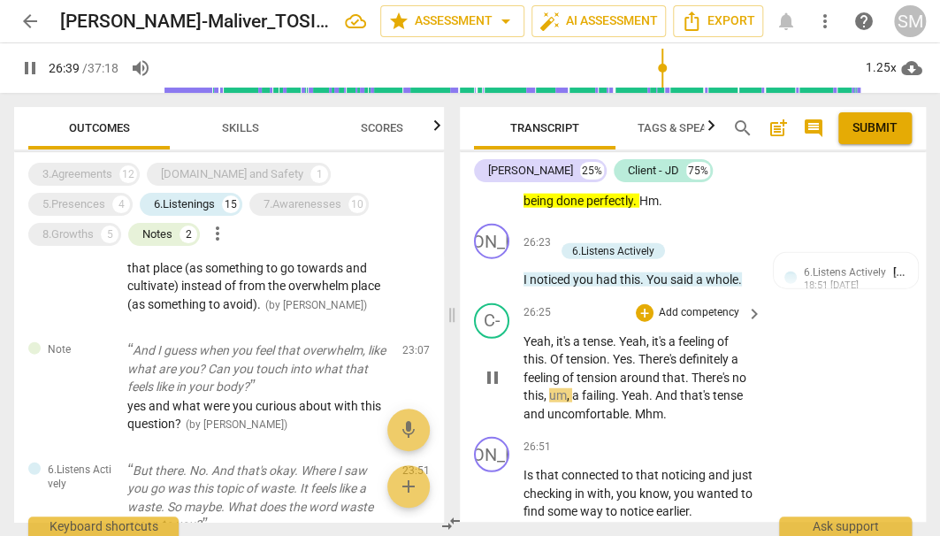
scroll to position [11239, 0]
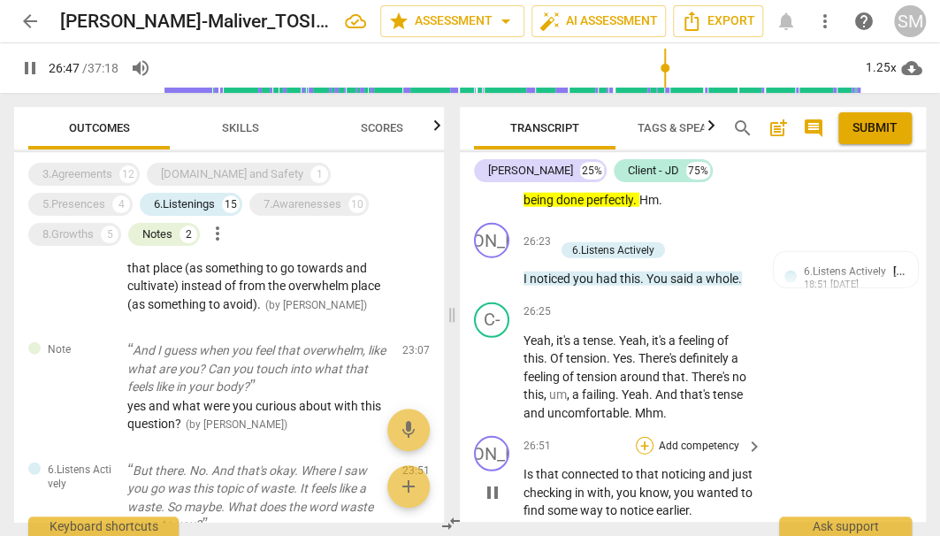
click at [641, 437] on div "+" at bounding box center [645, 446] width 18 height 18
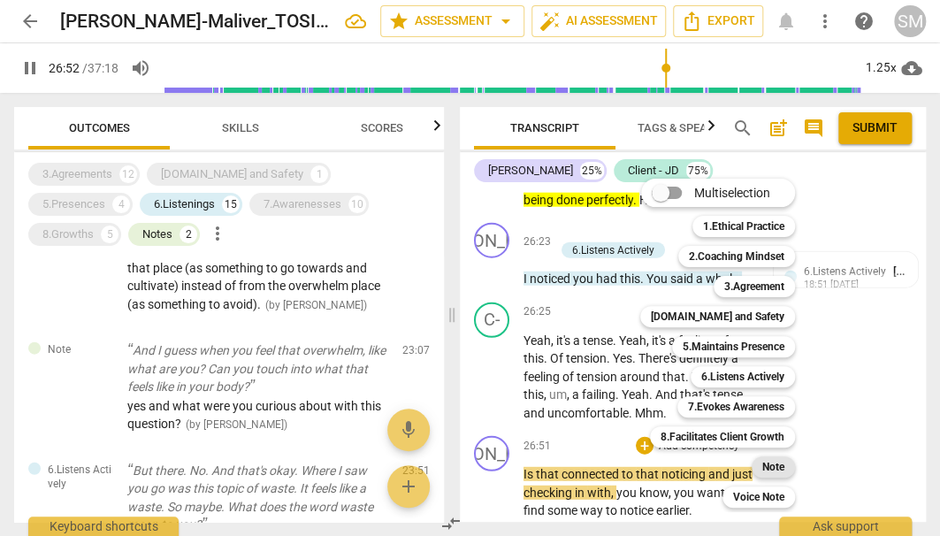
click at [777, 465] on b "Note" at bounding box center [773, 466] width 22 height 21
type input "1613"
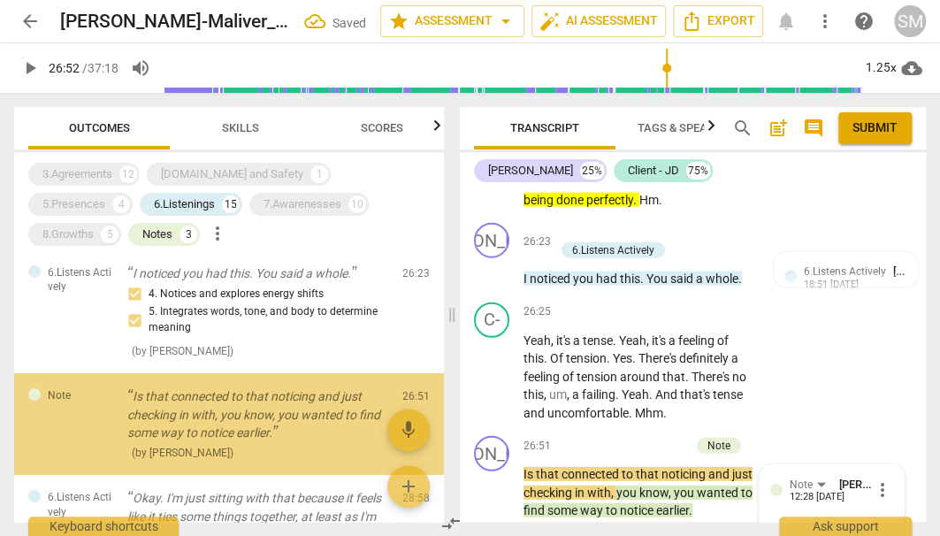
scroll to position [2180, 0]
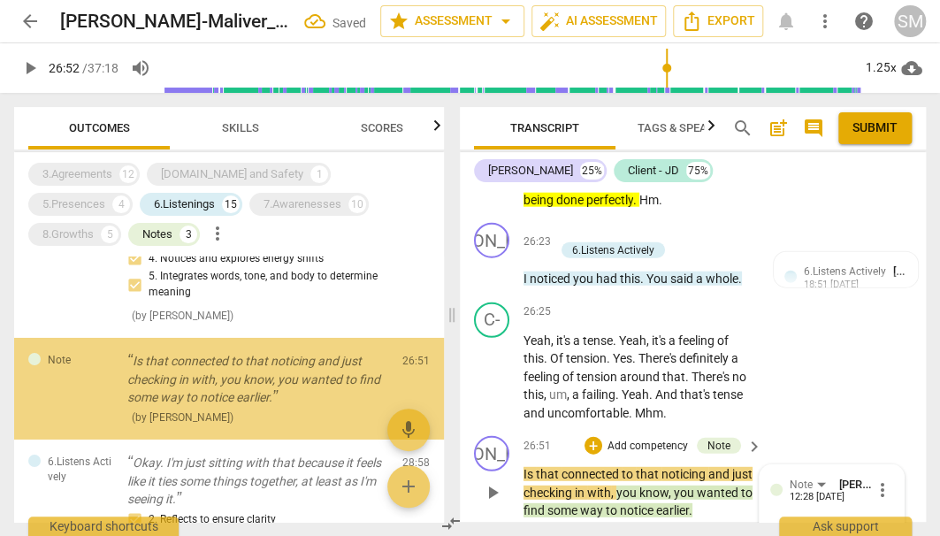
type textarea "g"
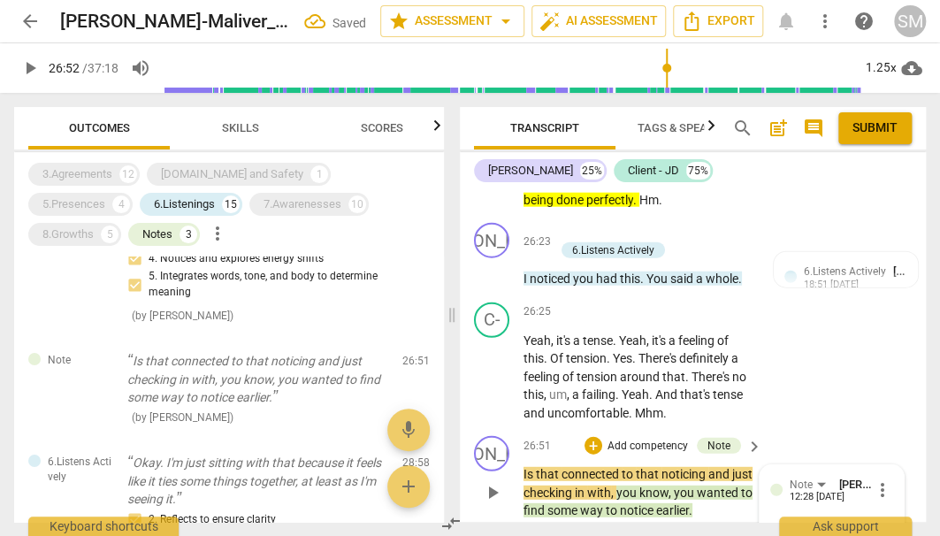
type textarea "go"
type textarea "[DEMOGRAPHIC_DATA]"
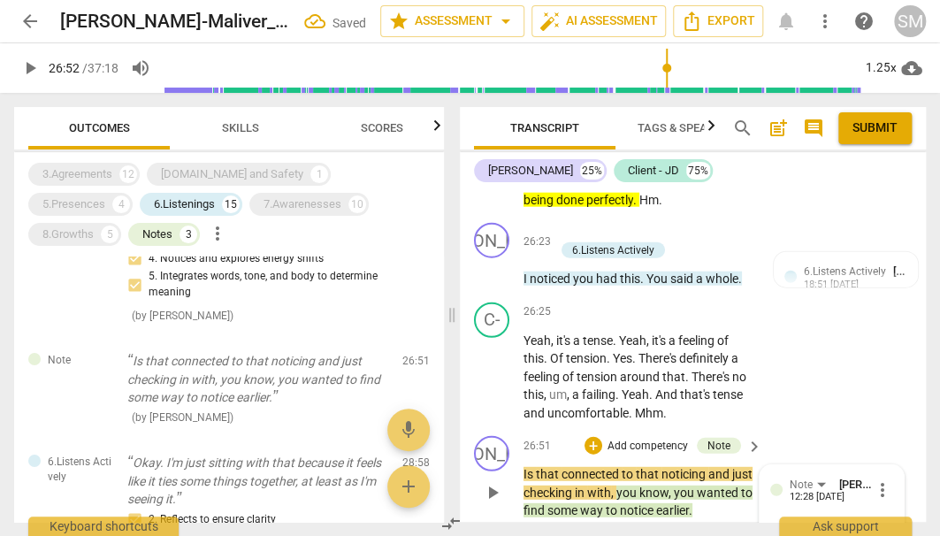
type textarea "[DEMOGRAPHIC_DATA]"
type textarea "go"
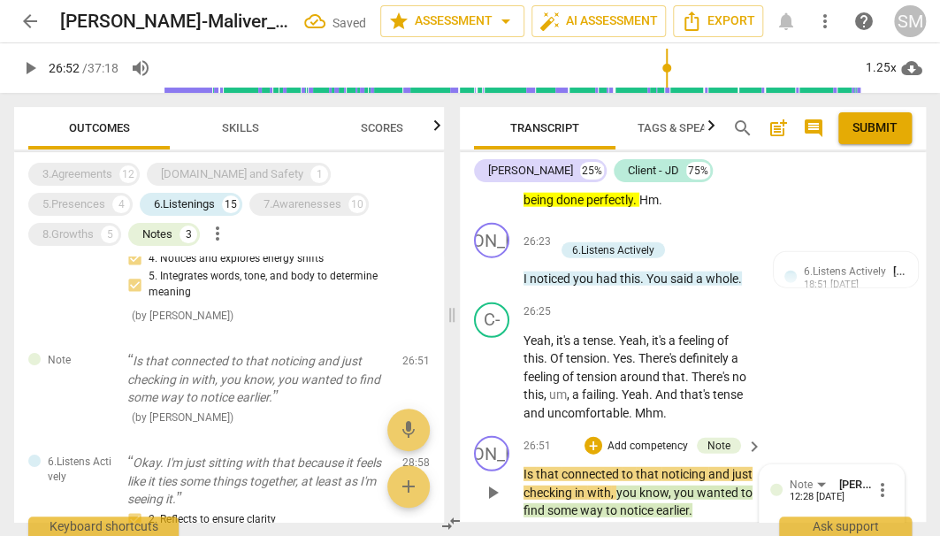
type textarea "goo"
type textarea "good"
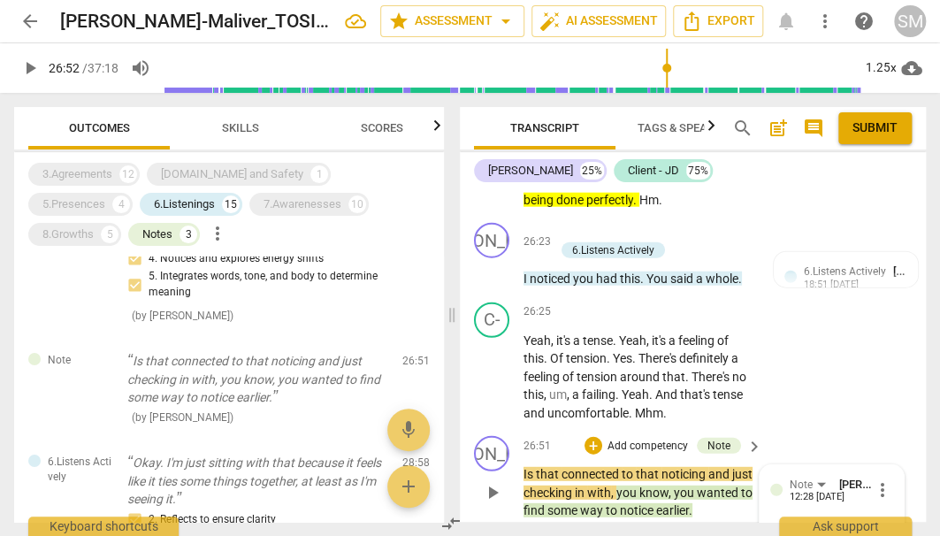
type textarea "good"
type textarea "good t"
type textarea "good to"
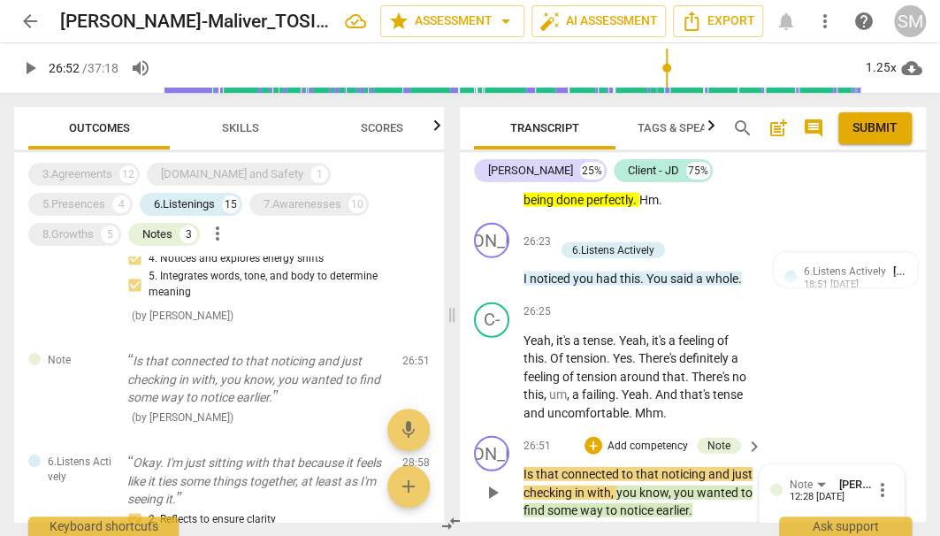
type textarea "good to"
type textarea "good to c"
type textarea "good to ch"
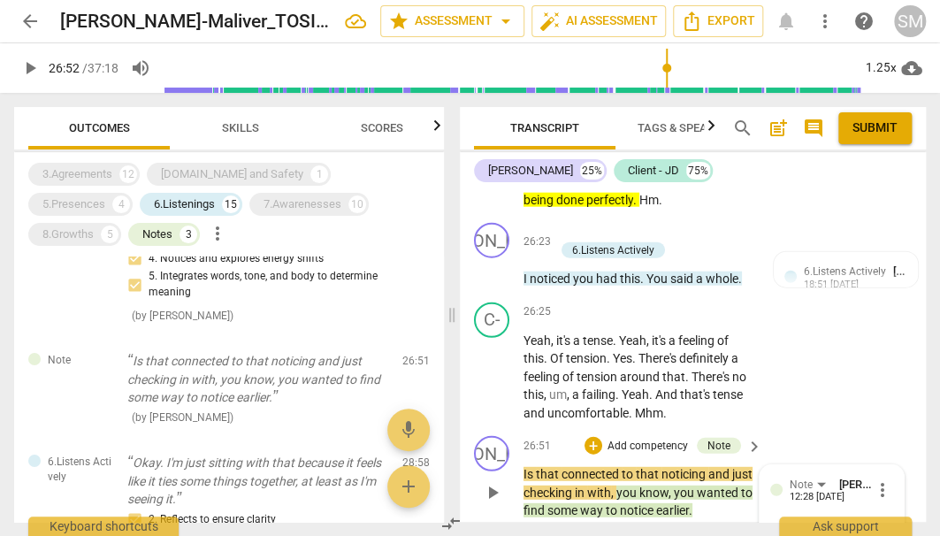
type textarea "good to ch"
type textarea "good to che"
type textarea "good to chec"
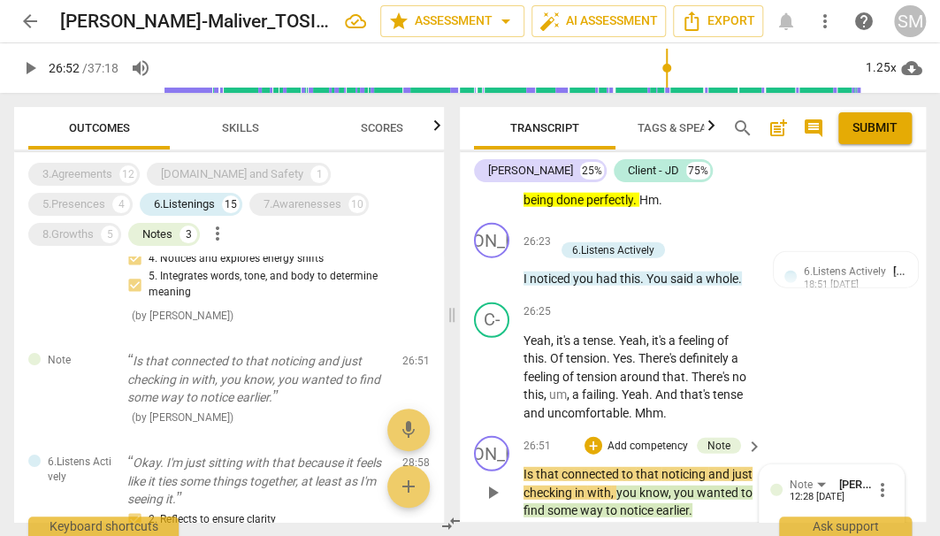
type textarea "good to check"
type textarea "good to check i"
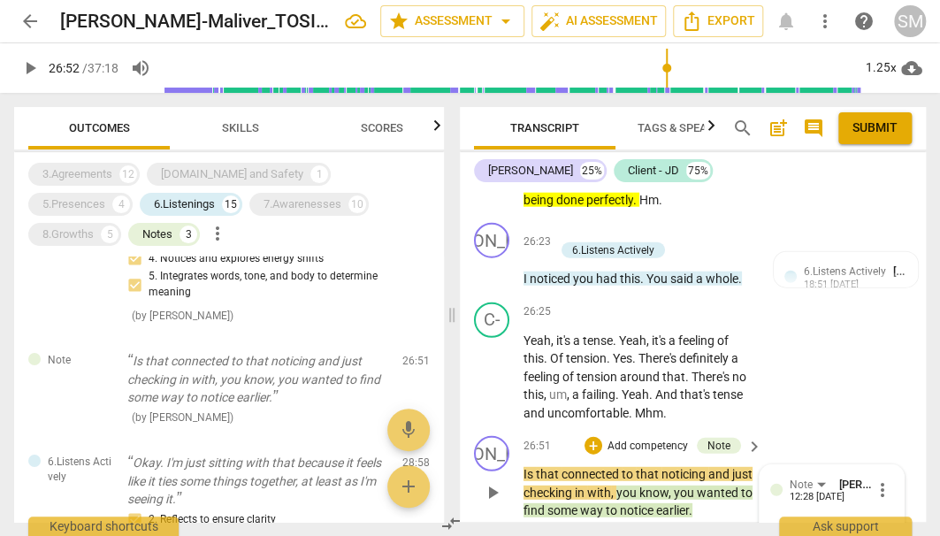
type textarea "good to check i"
type textarea "good to check in"
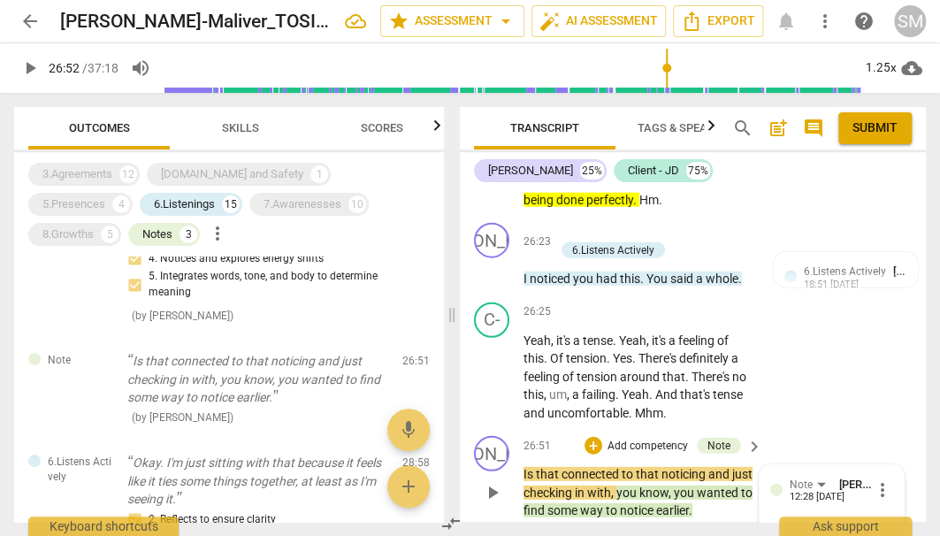
type textarea "good to check in h"
type textarea "good to check in he"
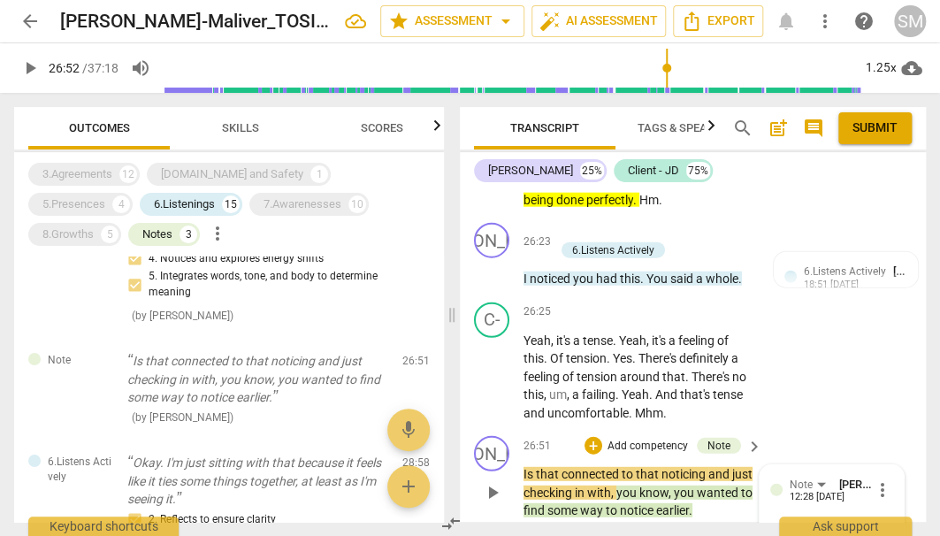
type textarea "good to check in her"
type textarea "good to check in here"
click at [872, 525] on span "send" at bounding box center [880, 534] width 19 height 19
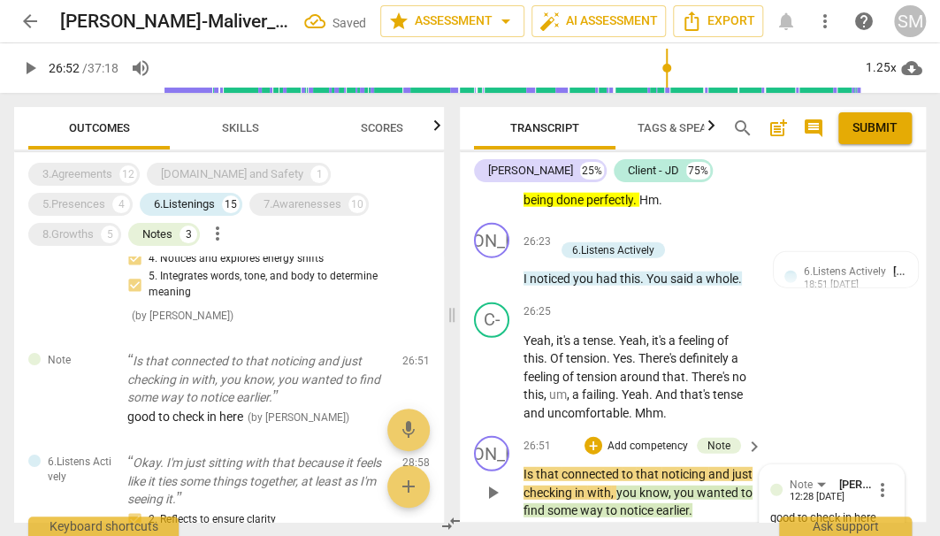
scroll to position [0, 0]
click at [484, 482] on span "play_arrow" at bounding box center [492, 492] width 21 height 21
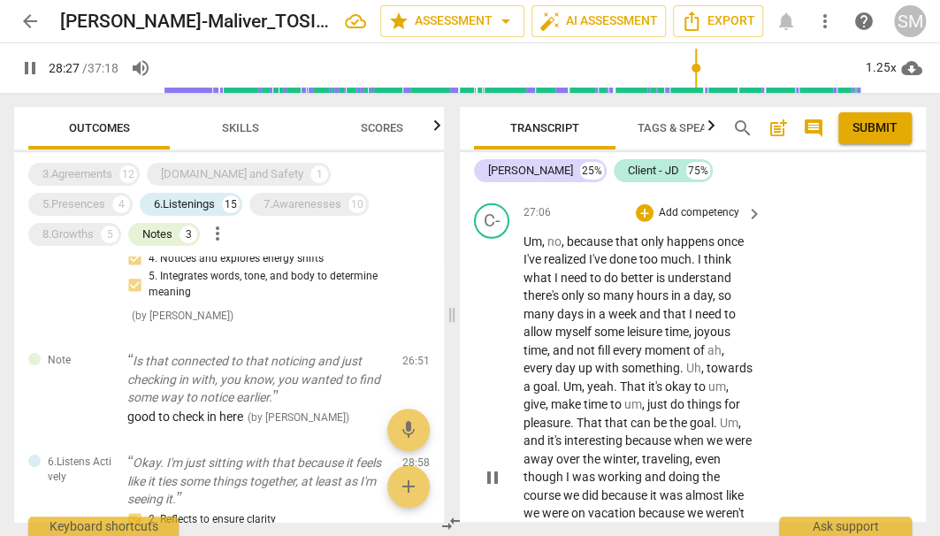
scroll to position [11917, 0]
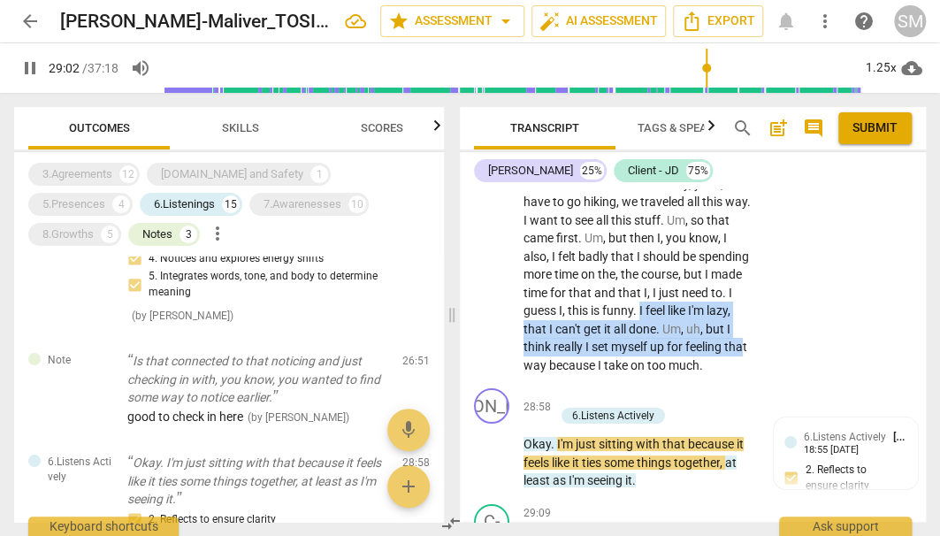
drag, startPoint x: 559, startPoint y: 230, endPoint x: 654, endPoint y: 269, distance: 103.1
click at [654, 269] on p "Um , no , because that only happens once I've realized I've done too much . I t…" at bounding box center [638, 130] width 230 height 490
click at [705, 240] on icon "button" at bounding box center [702, 242] width 11 height 12
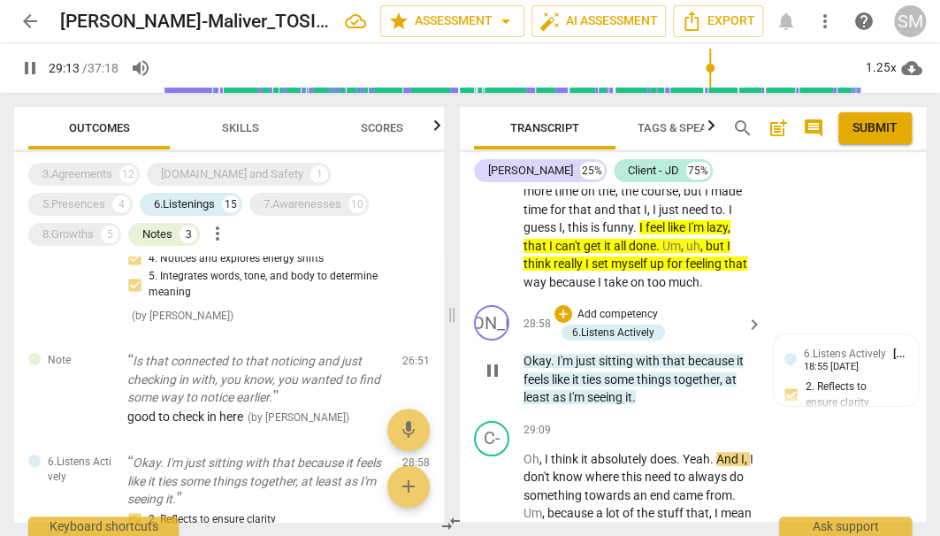
scroll to position [12003, 0]
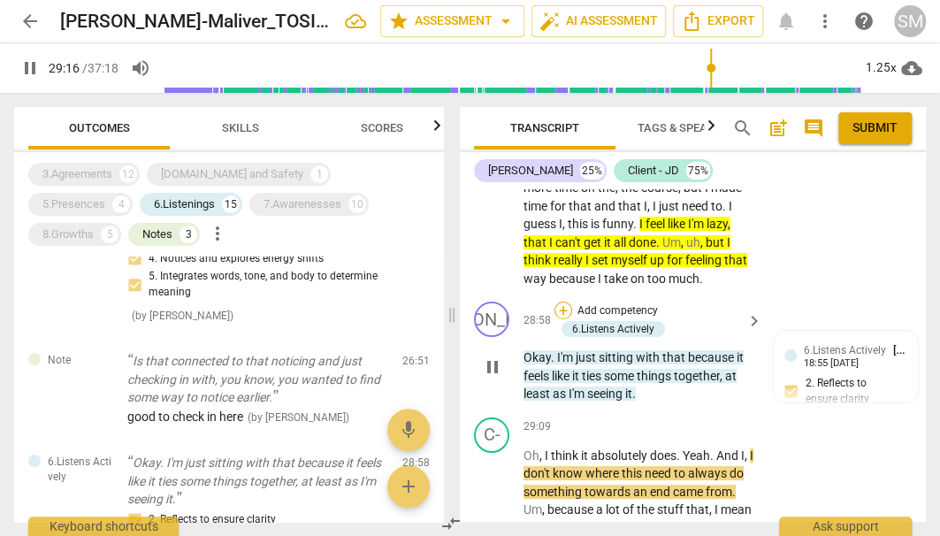
click at [561, 301] on div "+" at bounding box center [563, 310] width 18 height 18
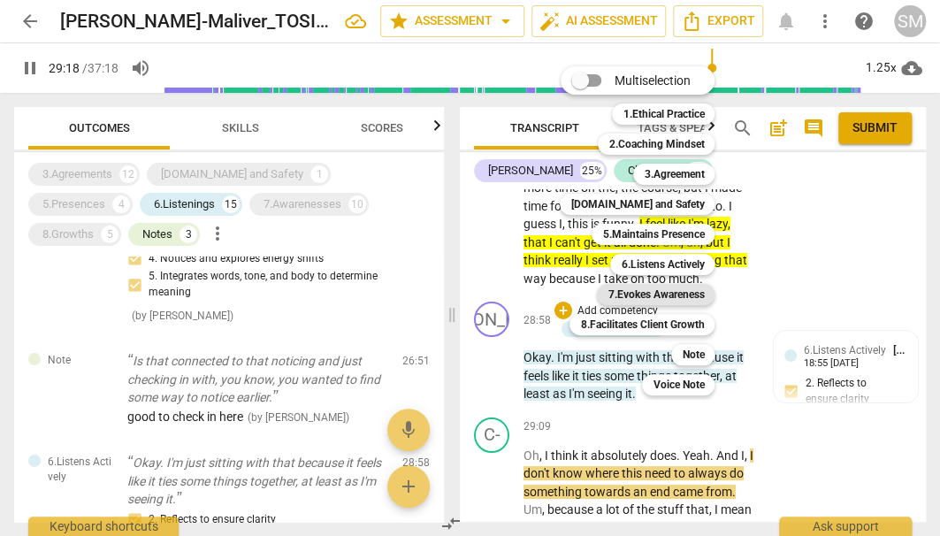
click at [681, 292] on b "7.Evokes Awareness" at bounding box center [655, 294] width 96 height 21
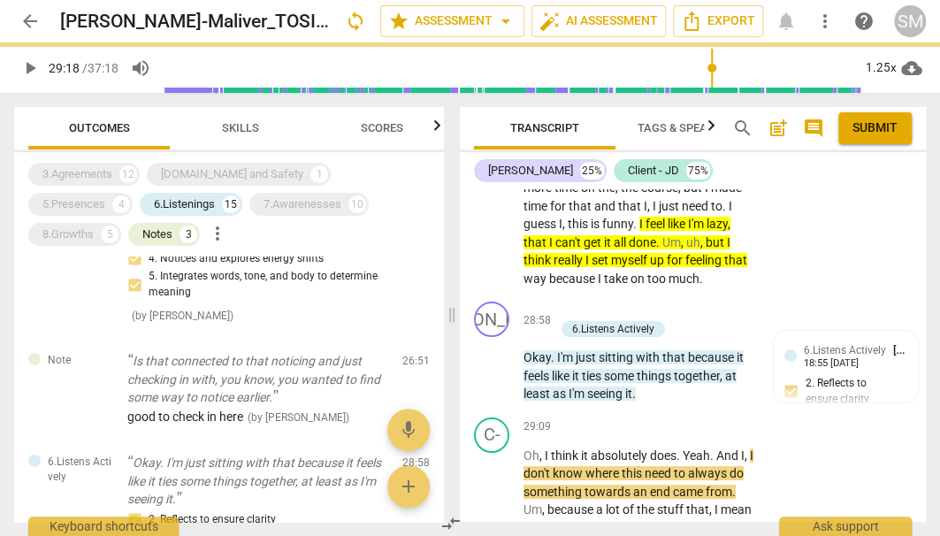
type input "1759"
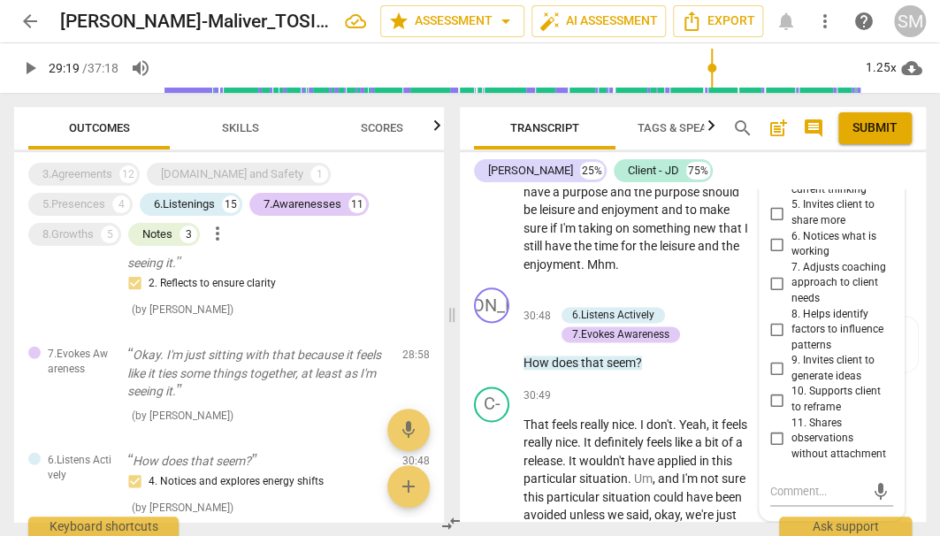
scroll to position [12805, 0]
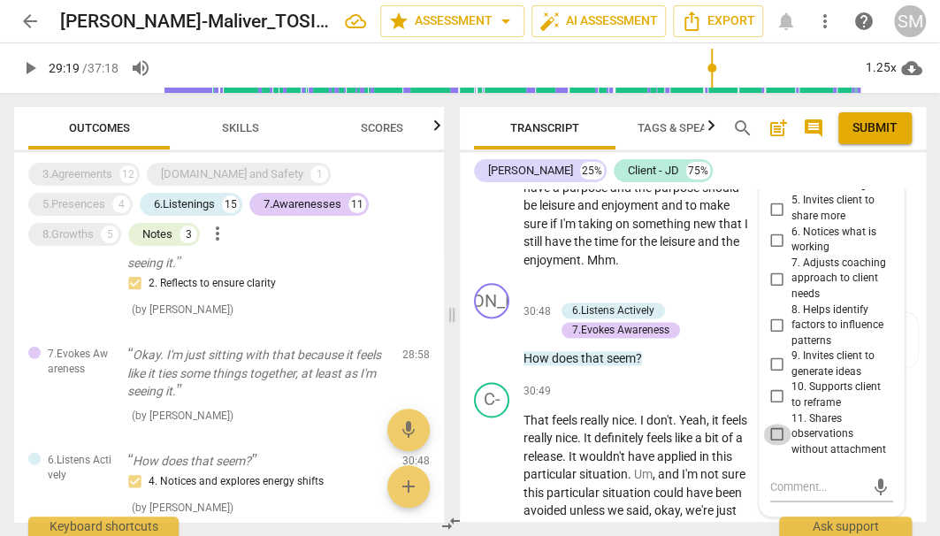
click at [773, 423] on input "11. Shares observations without attachment" at bounding box center [777, 433] width 28 height 21
checkbox input "true"
click at [789, 478] on textarea at bounding box center [817, 486] width 95 height 17
type textarea "H"
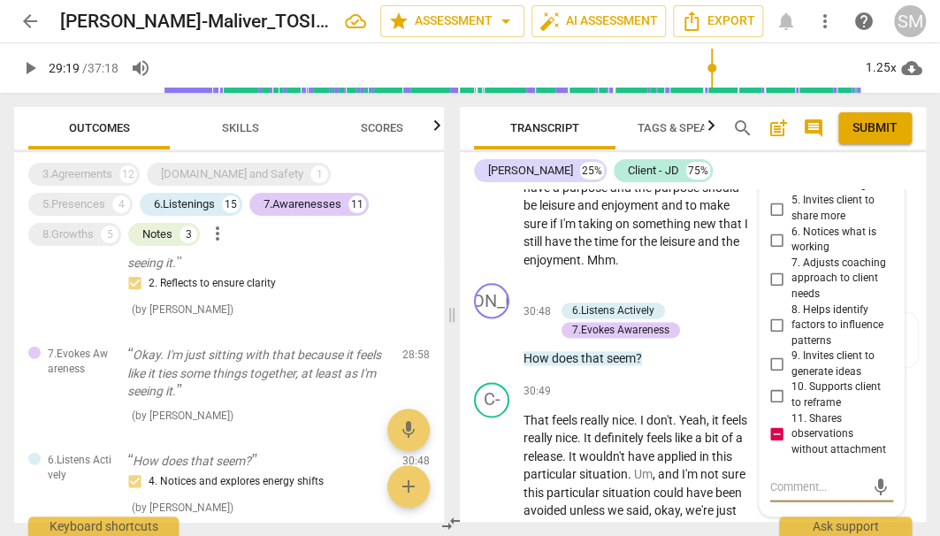
type textarea "H"
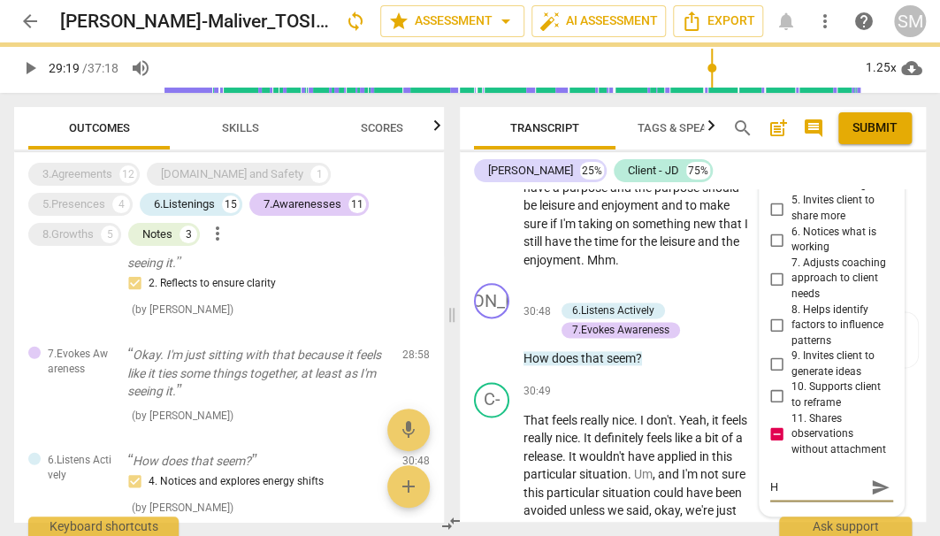
type textarea "Ho"
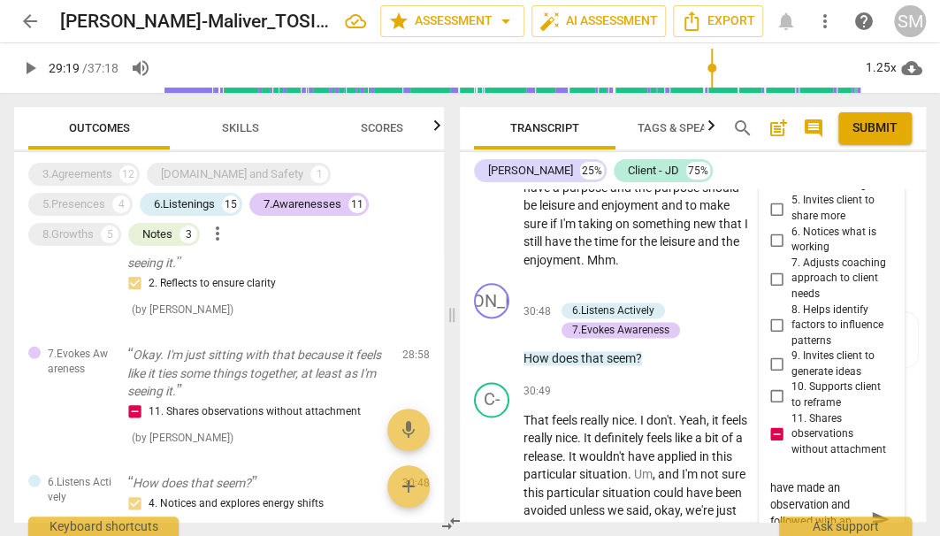
scroll to position [31, 0]
drag, startPoint x: 804, startPoint y: 445, endPoint x: 819, endPoint y: 477, distance: 36.0
click at [819, 478] on textarea "How might you have made an observation and followed with an inquiry rather than…" at bounding box center [817, 518] width 95 height 81
click at [770, 478] on textarea "How might you have made an observation and followed with an inquiry" at bounding box center [817, 510] width 95 height 65
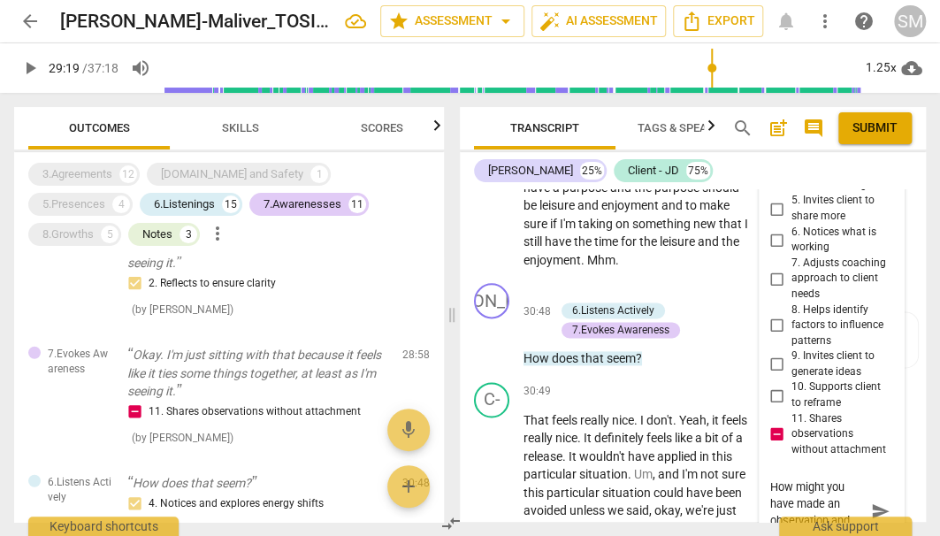
paste textarea "rather than offering a statement"
click at [771, 478] on textarea "rather than offering a statementHow might you have made an observation and foll…" at bounding box center [817, 518] width 95 height 81
click at [816, 478] on textarea "Rather than offering a statementHow might you have made an observation and foll…" at bounding box center [817, 518] width 95 height 81
click at [842, 478] on textarea "Rather than offering a statement-How might you have made an observation and fol…" at bounding box center [817, 518] width 95 height 81
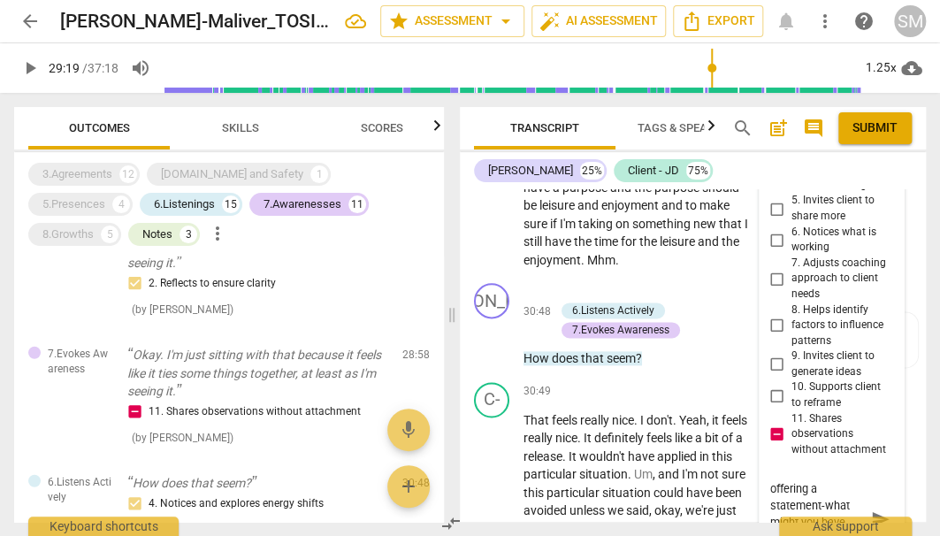
drag, startPoint x: 812, startPoint y: 465, endPoint x: 763, endPoint y: 454, distance: 50.0
click at [762, 453] on div "6.Listens Actively [PERSON_NAME] 18:55 [DATE] more_vert 1. Considers client con…" at bounding box center [831, 122] width 144 height 918
click at [826, 478] on textarea "Rather than offering a statement-what observation and followed with an inquiry" at bounding box center [817, 510] width 95 height 65
click at [878, 510] on span "send" at bounding box center [880, 519] width 19 height 19
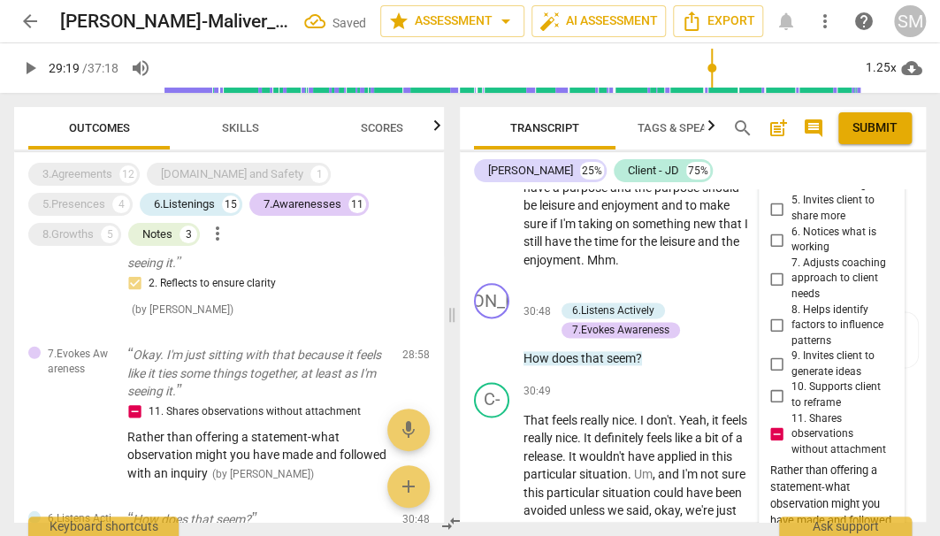
scroll to position [0, 0]
click at [29, 64] on span "play_arrow" at bounding box center [29, 67] width 21 height 21
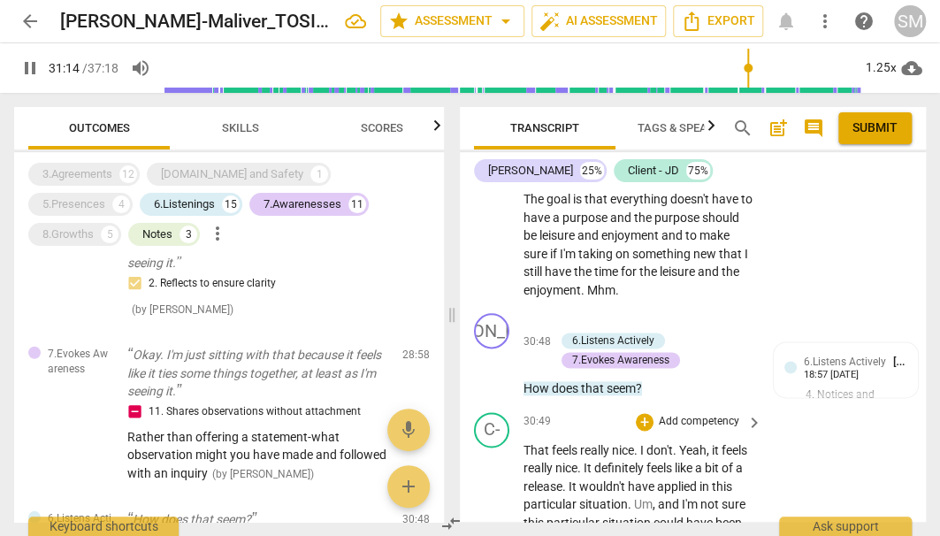
scroll to position [13111, 0]
